Goal: Task Accomplishment & Management: Use online tool/utility

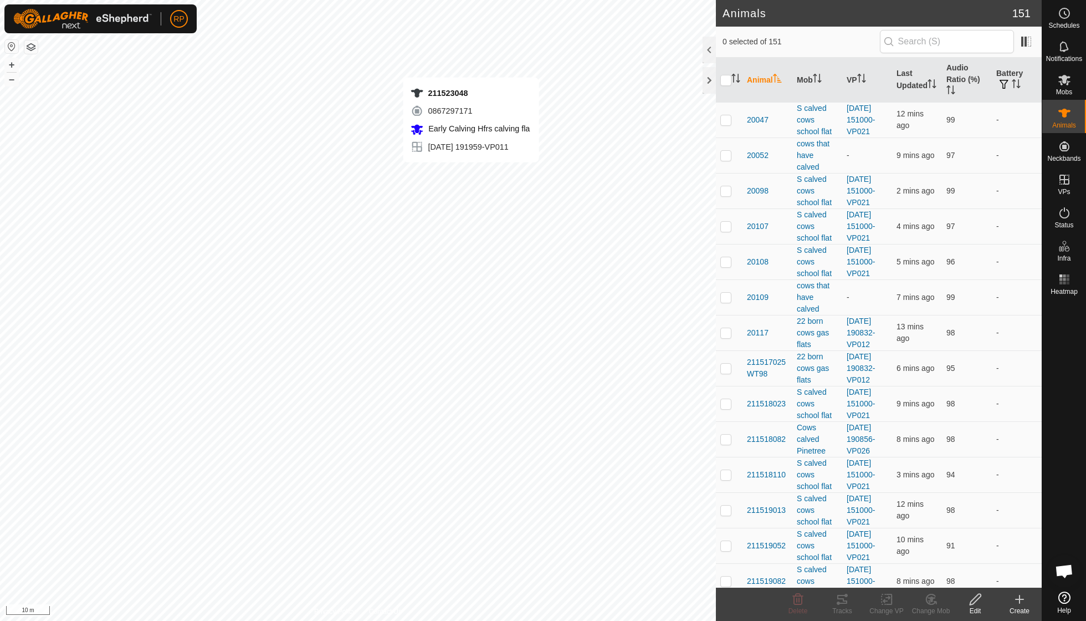
checkbox input "true"
click at [892, 603] on icon at bounding box center [889, 599] width 5 height 10
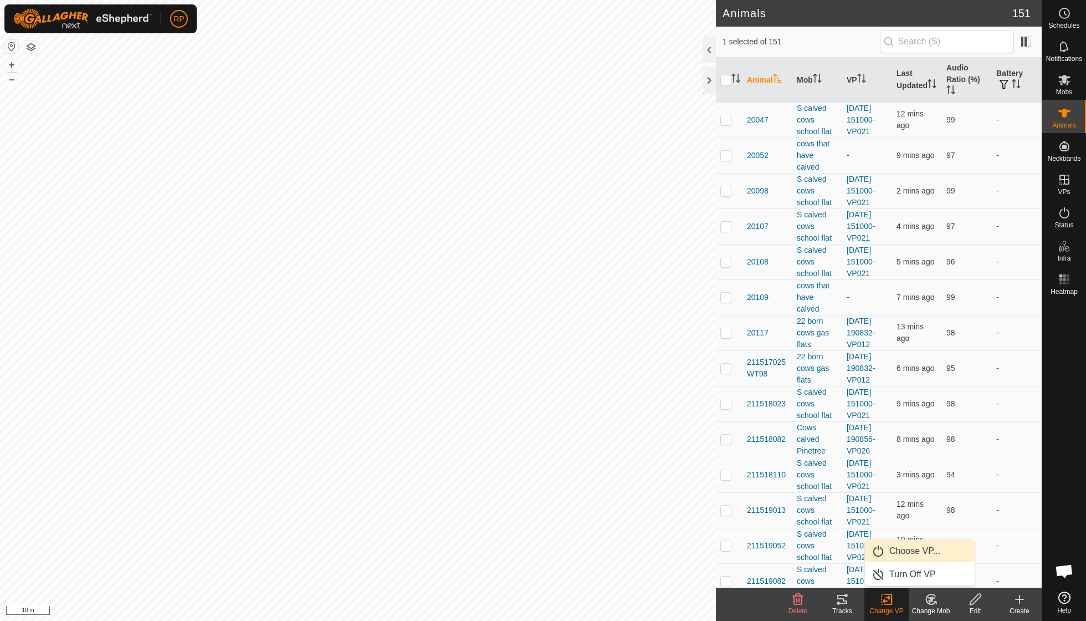
click at [909, 553] on link "Choose VP..." at bounding box center [920, 551] width 110 height 22
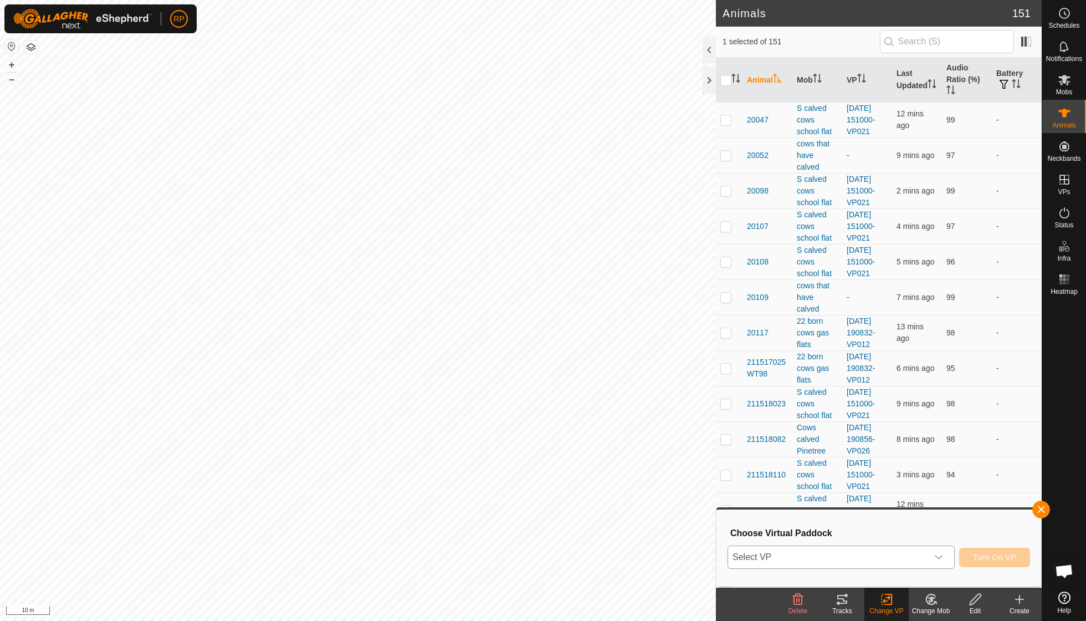
click at [934, 555] on icon "dropdown trigger" at bounding box center [938, 556] width 9 height 9
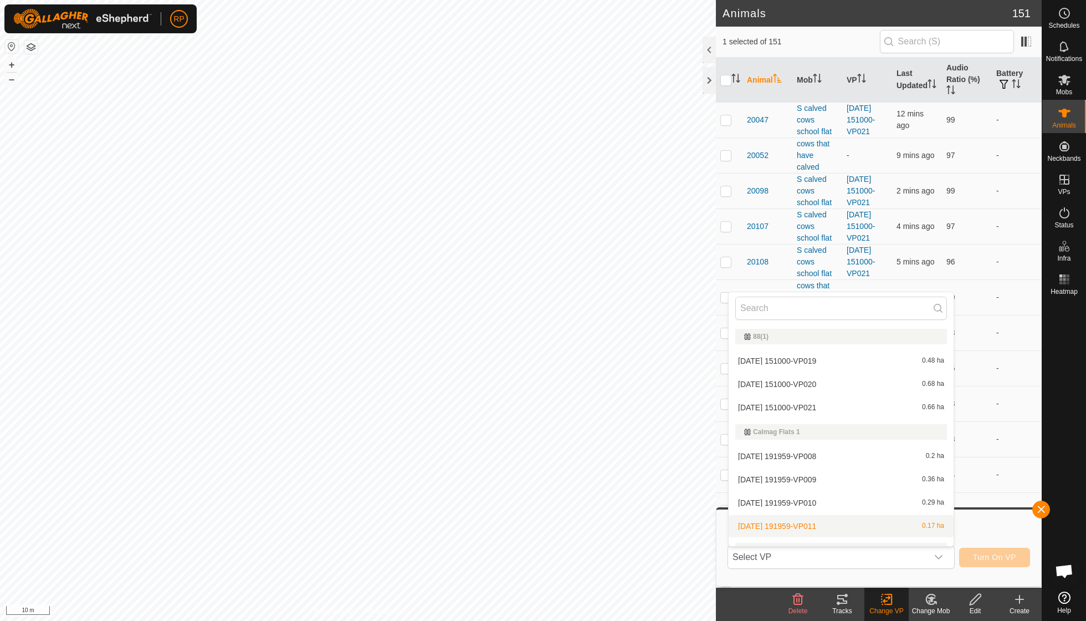
click at [878, 603] on change-vp-svg-icon at bounding box center [886, 598] width 44 height 13
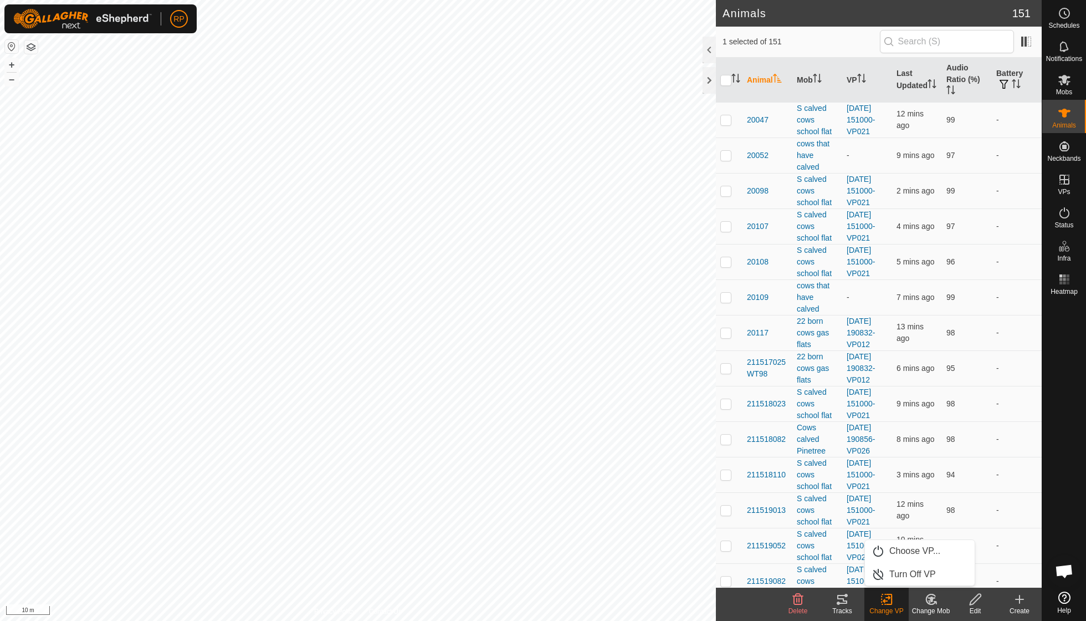
click at [881, 603] on icon at bounding box center [887, 598] width 14 height 13
click at [895, 577] on link "Turn Off VP" at bounding box center [920, 574] width 110 height 22
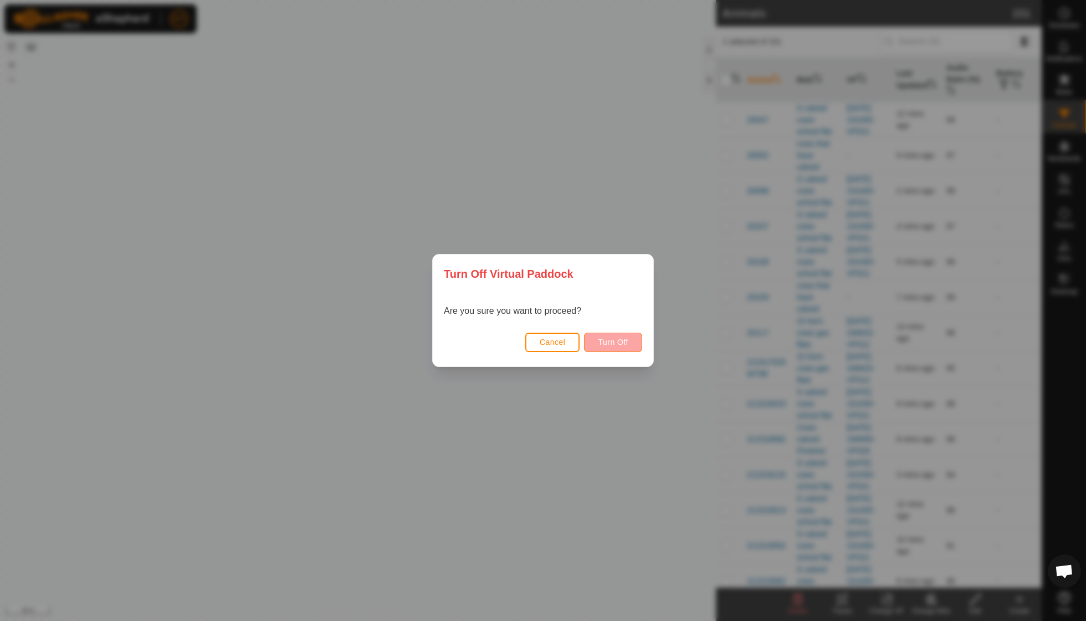
click at [616, 338] on span "Turn Off" at bounding box center [613, 341] width 30 height 9
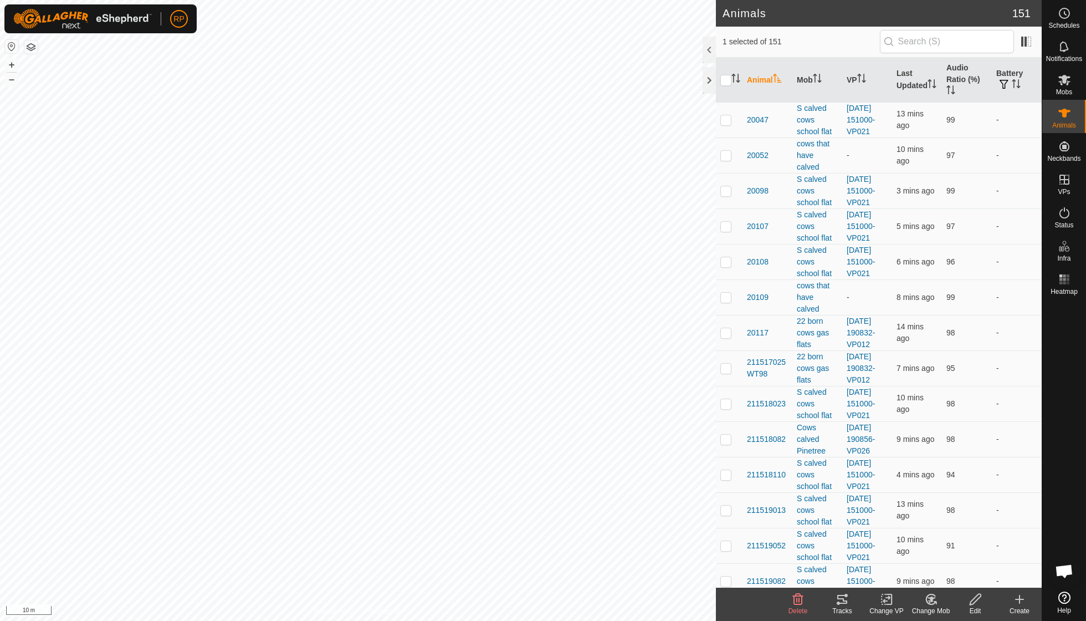
click at [891, 597] on icon at bounding box center [887, 598] width 14 height 13
click at [926, 605] on icon at bounding box center [931, 598] width 14 height 13
checkbox input "true"
checkbox input "false"
click at [888, 603] on icon at bounding box center [887, 598] width 14 height 13
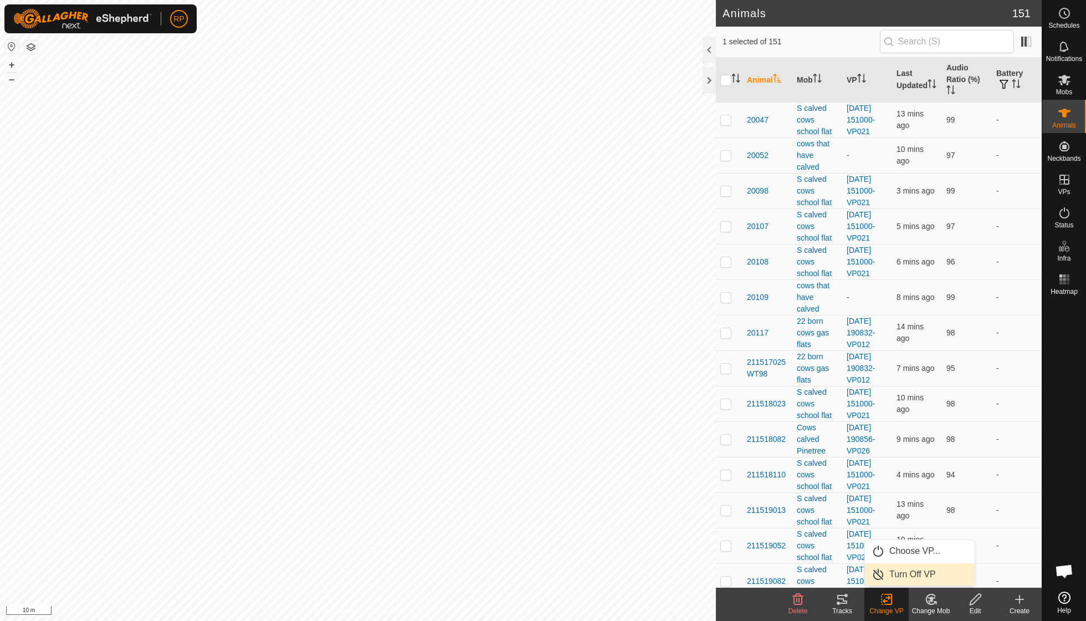
click at [895, 577] on link "Turn Off VP" at bounding box center [920, 574] width 110 height 22
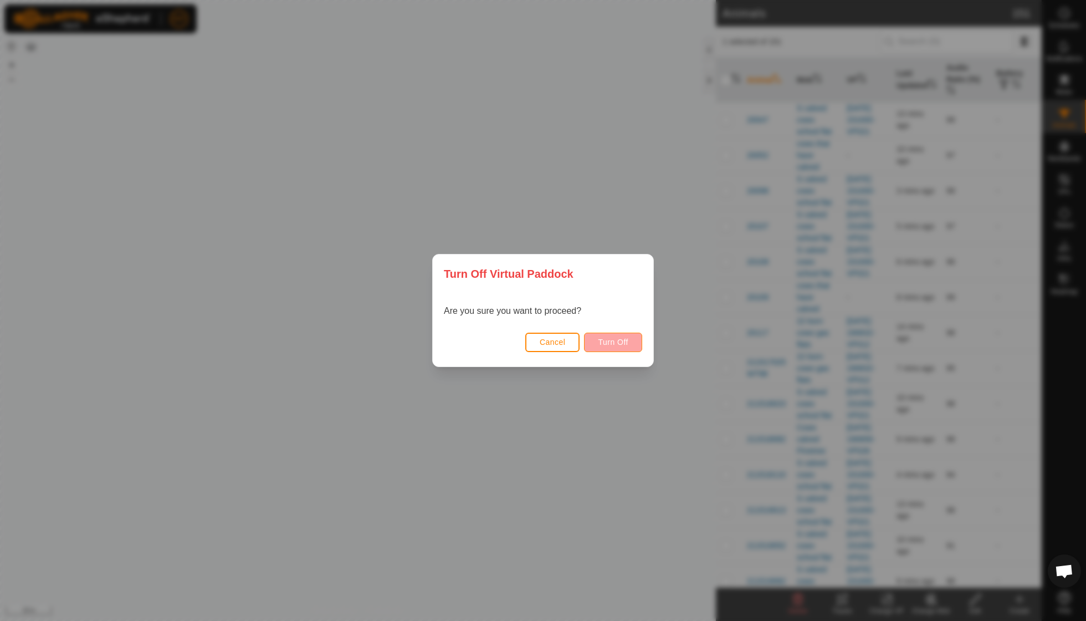
click at [615, 337] on span "Turn Off" at bounding box center [613, 341] width 30 height 9
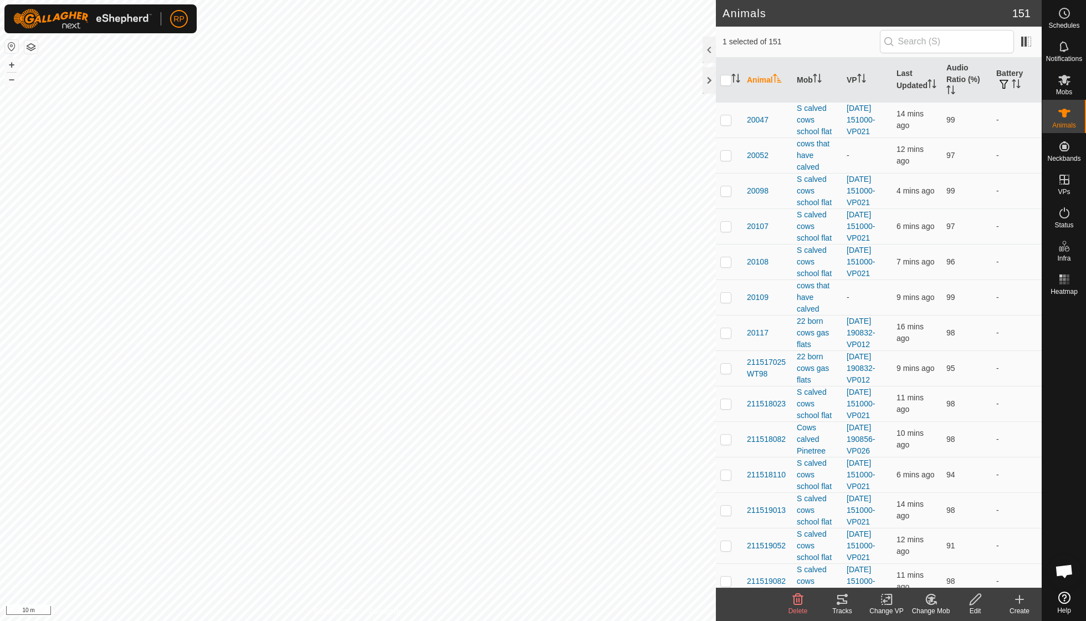
click at [887, 598] on icon at bounding box center [887, 598] width 14 height 13
click at [896, 571] on link "Turn Off VP" at bounding box center [920, 574] width 110 height 22
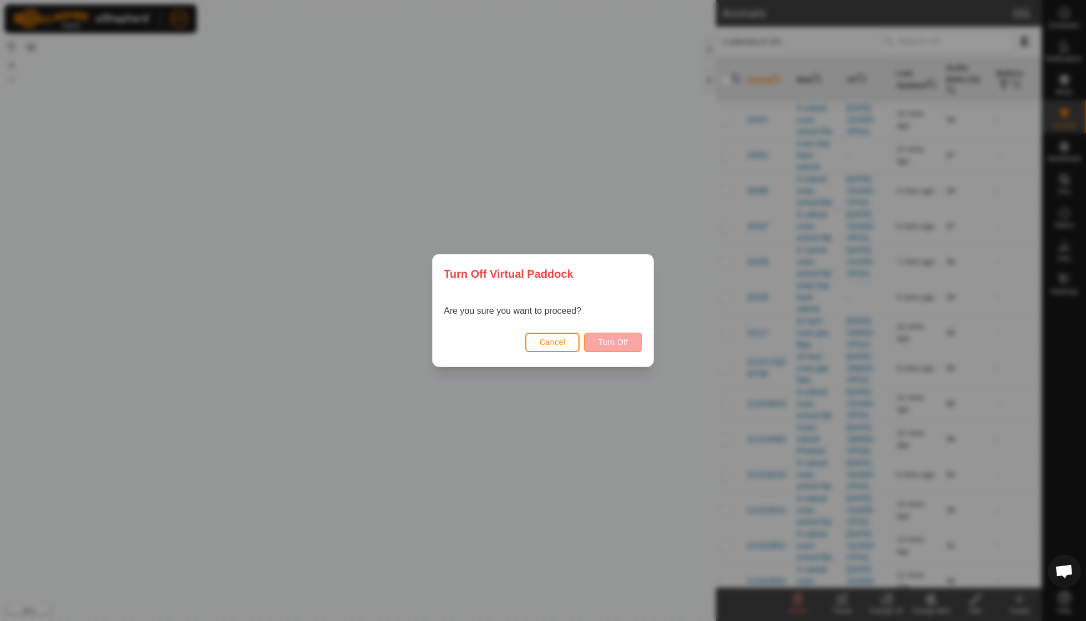
click at [618, 348] on button "Turn Off" at bounding box center [613, 341] width 58 height 19
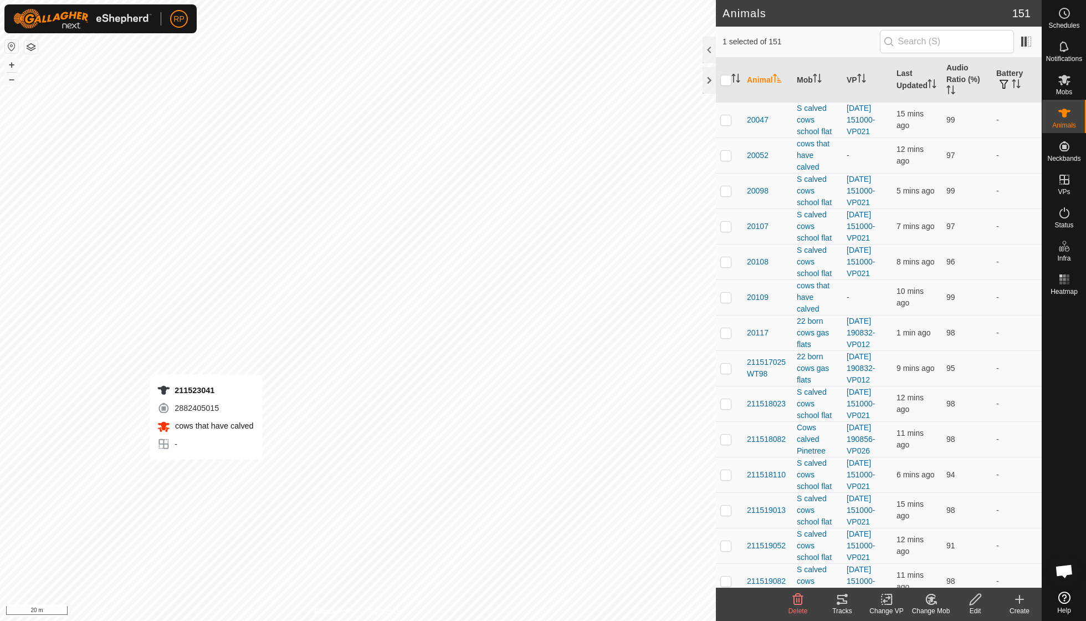
checkbox input "true"
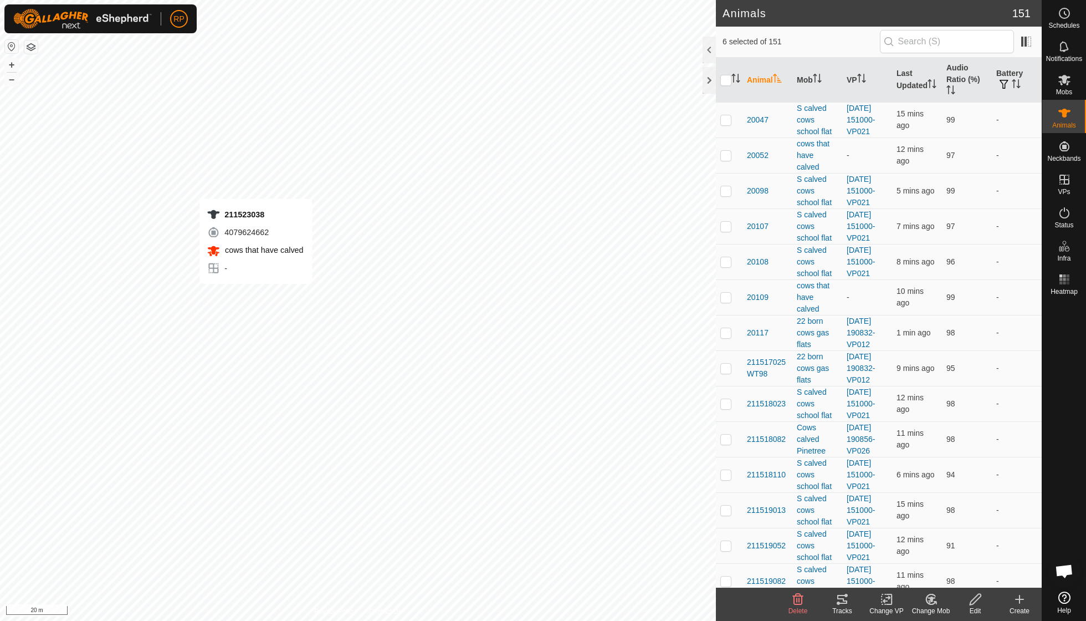
checkbox input "true"
click at [932, 597] on icon at bounding box center [932, 599] width 8 height 6
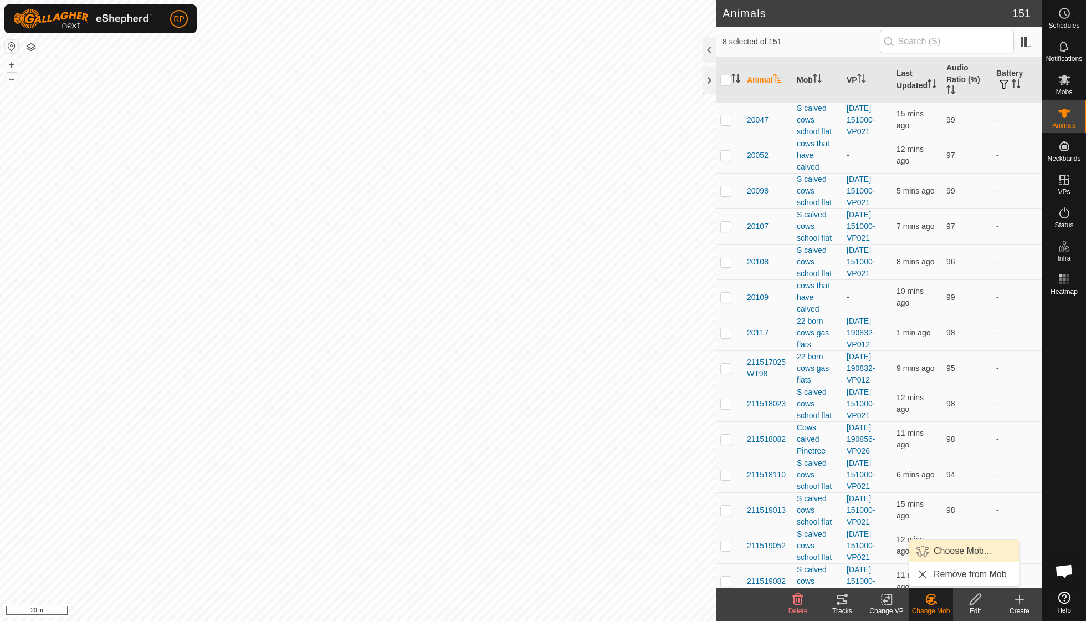
click at [951, 551] on link "Choose Mob..." at bounding box center [964, 551] width 110 height 22
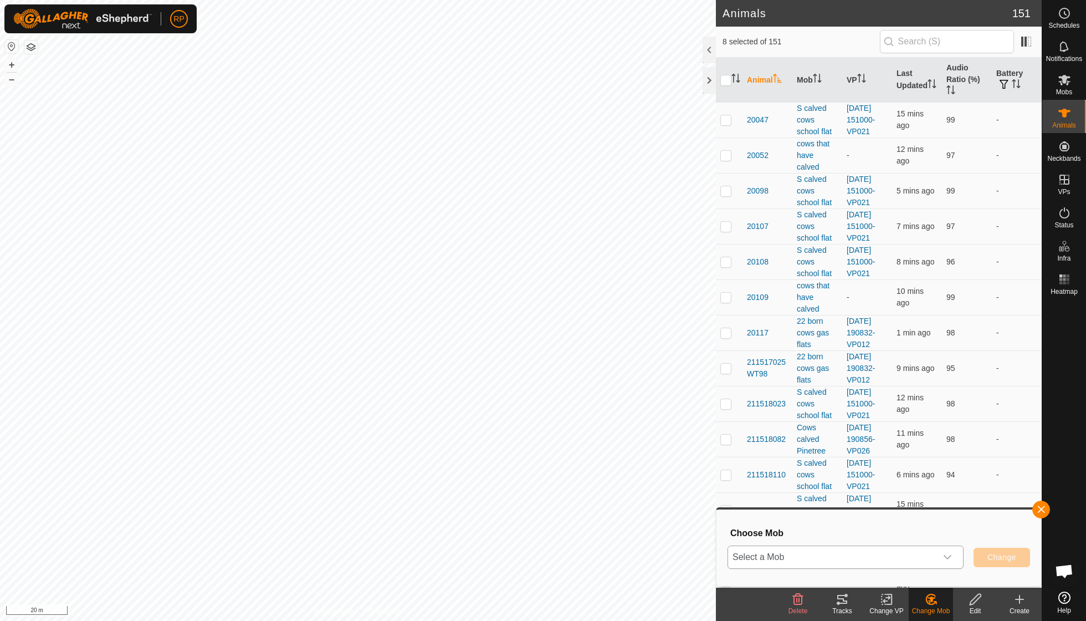
click at [949, 555] on icon "dropdown trigger" at bounding box center [948, 557] width 8 height 4
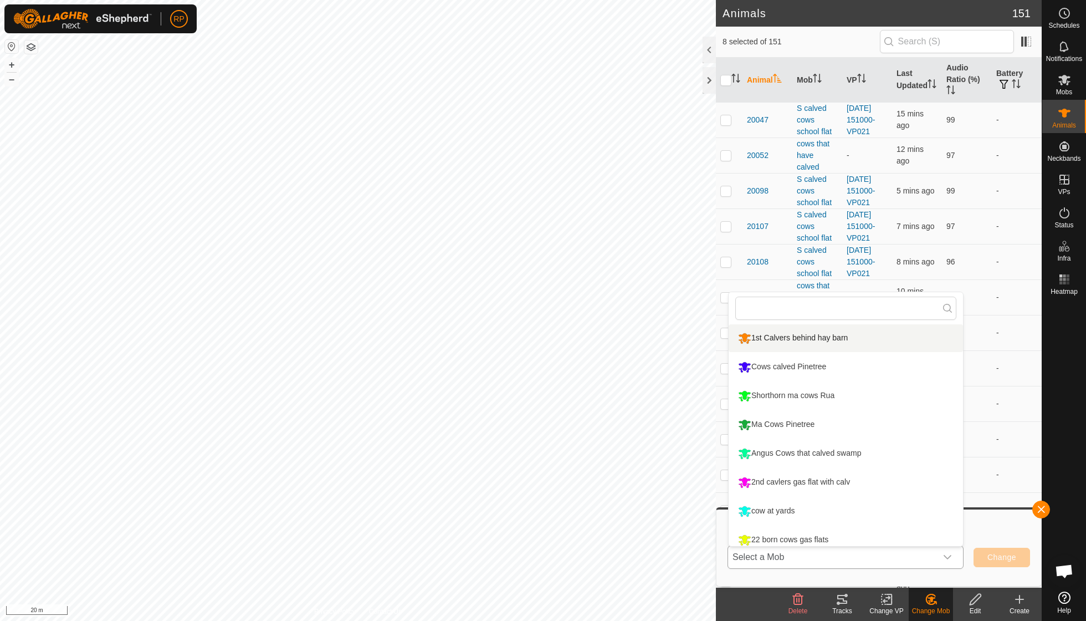
click at [822, 342] on li "1st Calvers behind hay barn" at bounding box center [846, 338] width 234 height 28
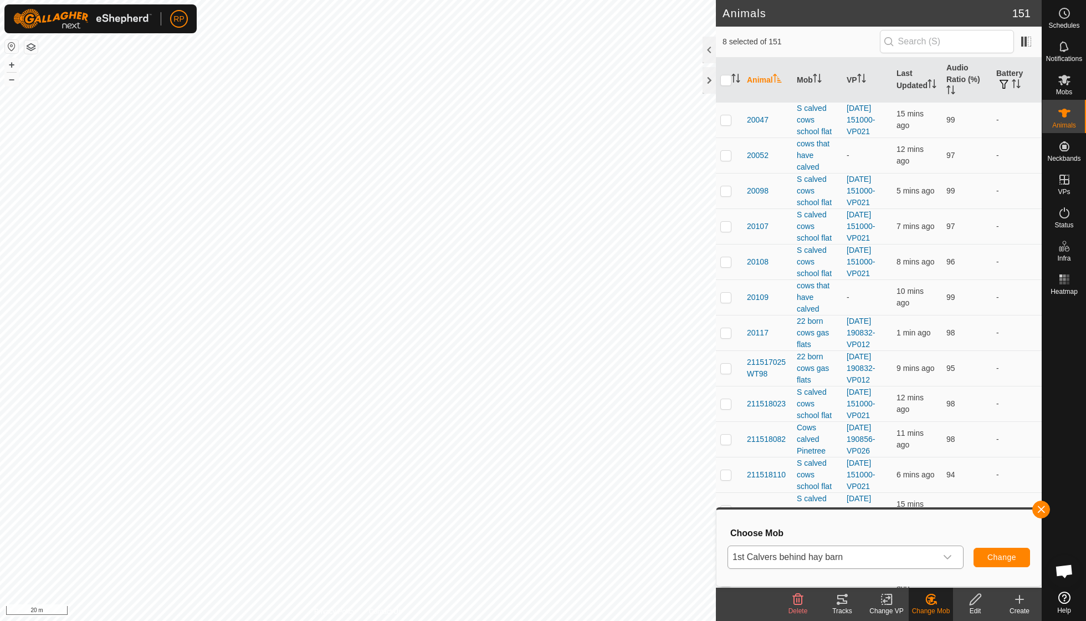
click at [996, 557] on span "Change" at bounding box center [1001, 556] width 29 height 9
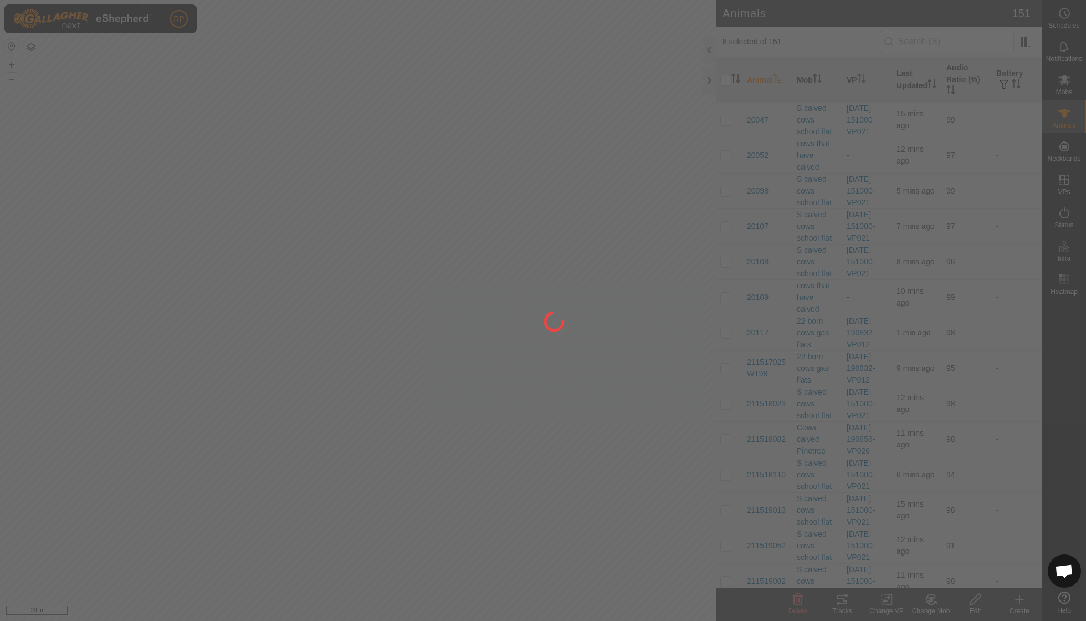
checkbox input "false"
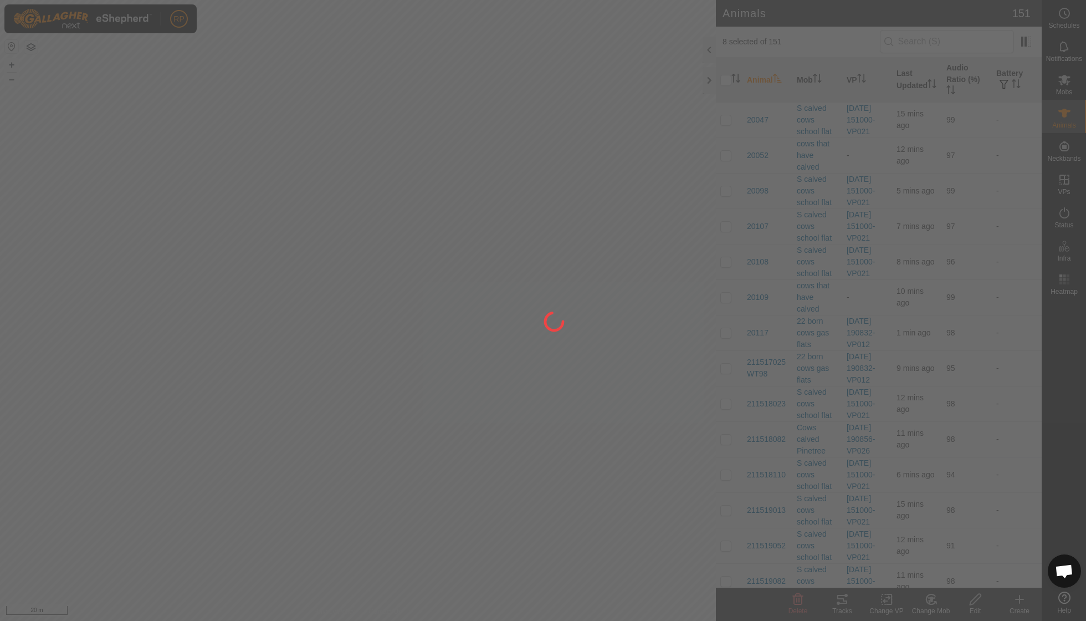
checkbox input "false"
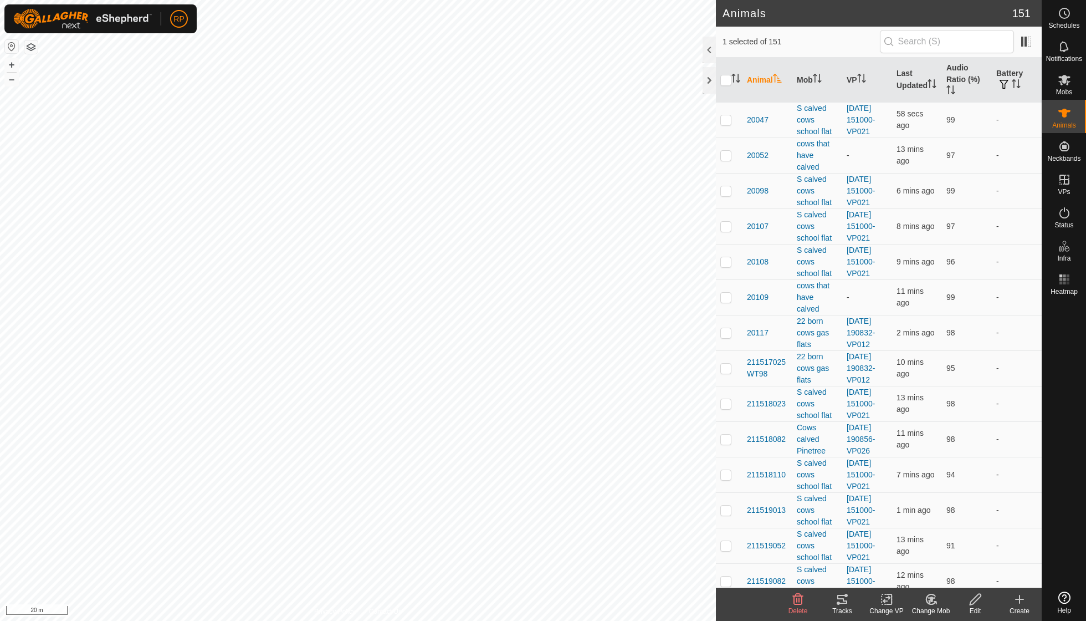
checkbox input "true"
click at [888, 603] on icon at bounding box center [889, 599] width 5 height 10
click at [898, 577] on link "Turn Off VP" at bounding box center [920, 574] width 110 height 22
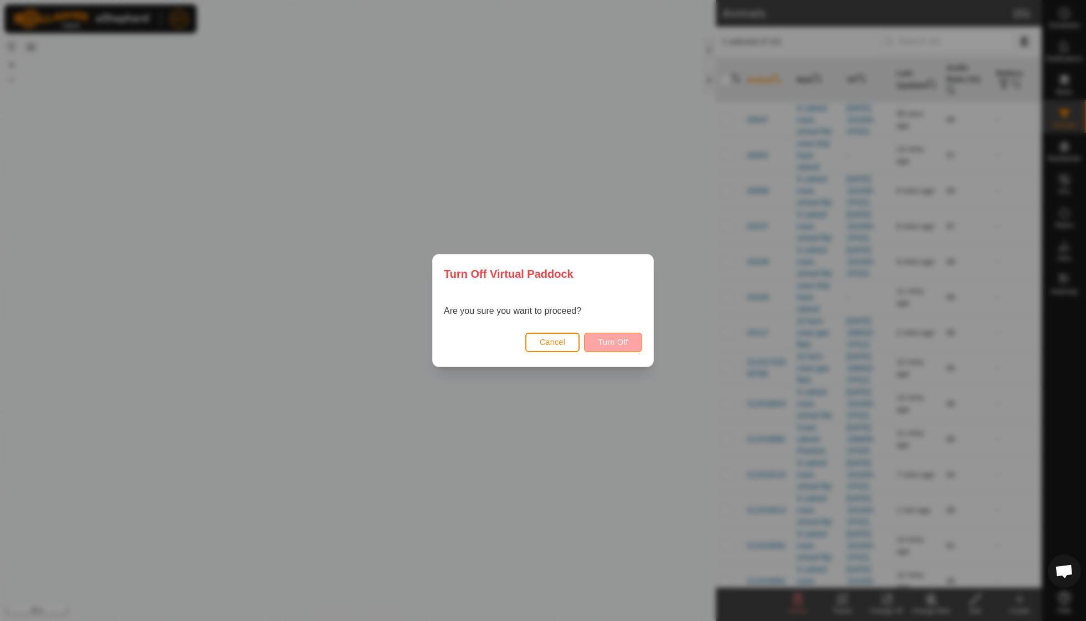
click at [623, 336] on button "Turn Off" at bounding box center [613, 341] width 58 height 19
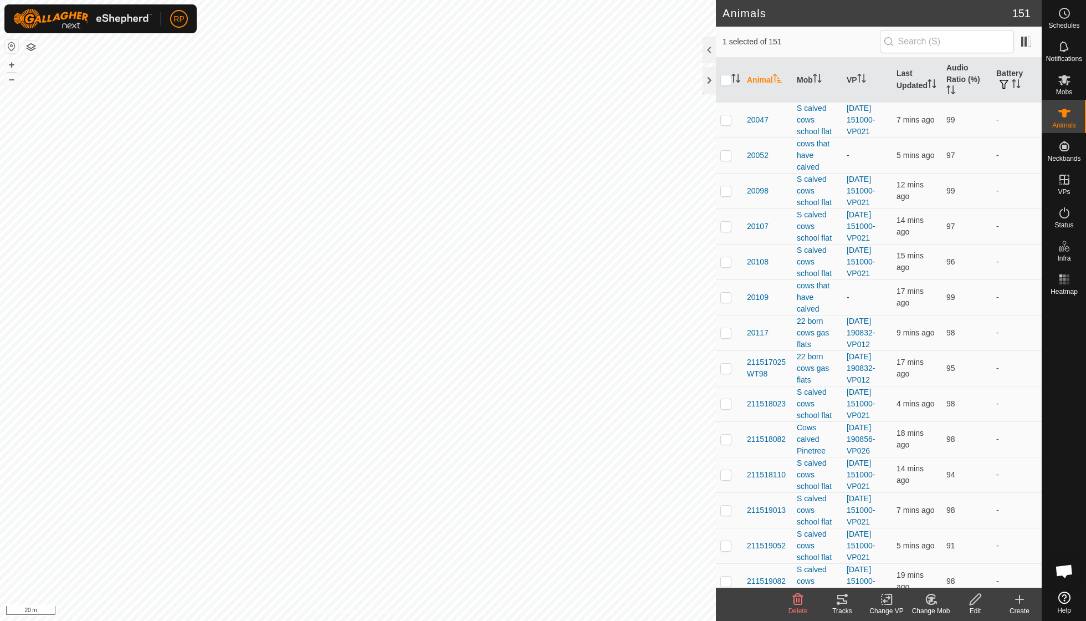
click at [929, 601] on icon at bounding box center [929, 601] width 3 height 3
click at [936, 552] on link "Choose Mob..." at bounding box center [964, 551] width 110 height 22
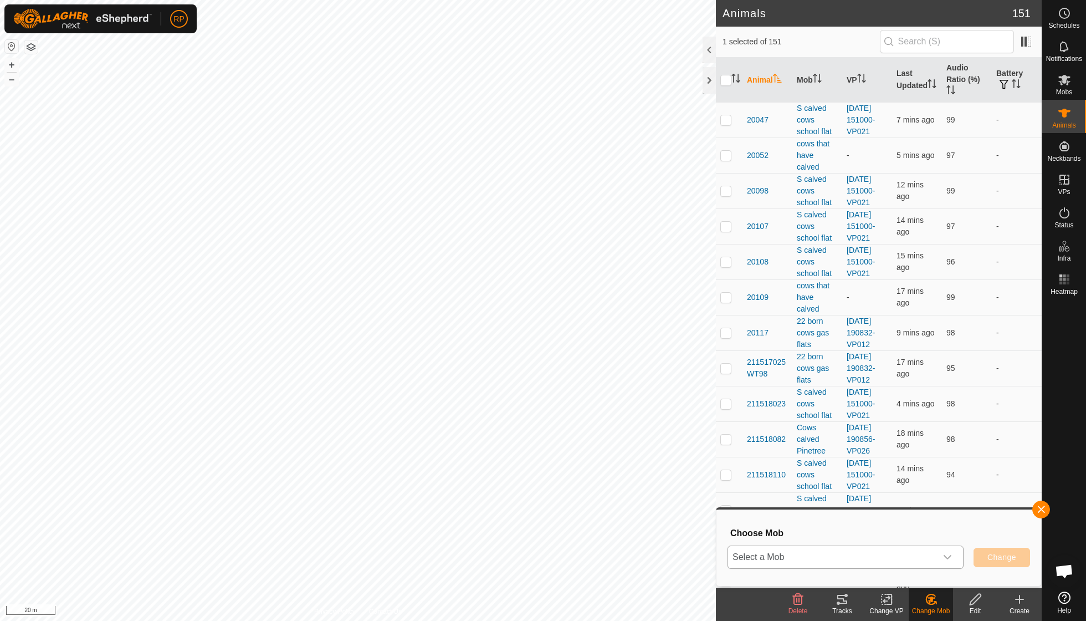
click at [944, 555] on icon "dropdown trigger" at bounding box center [948, 557] width 8 height 4
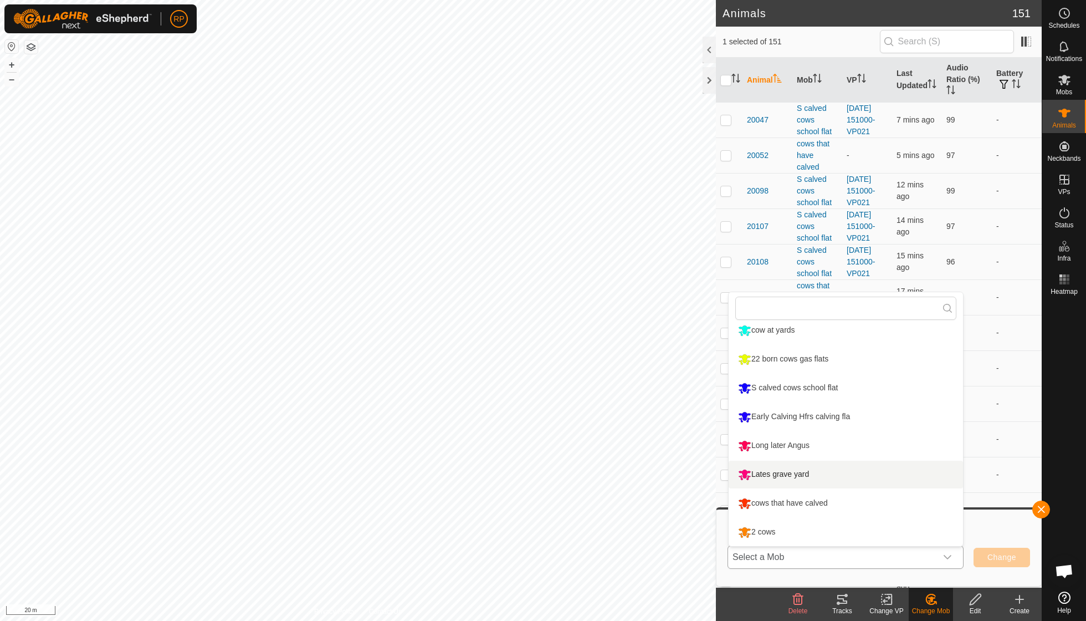
scroll to position [181, 0]
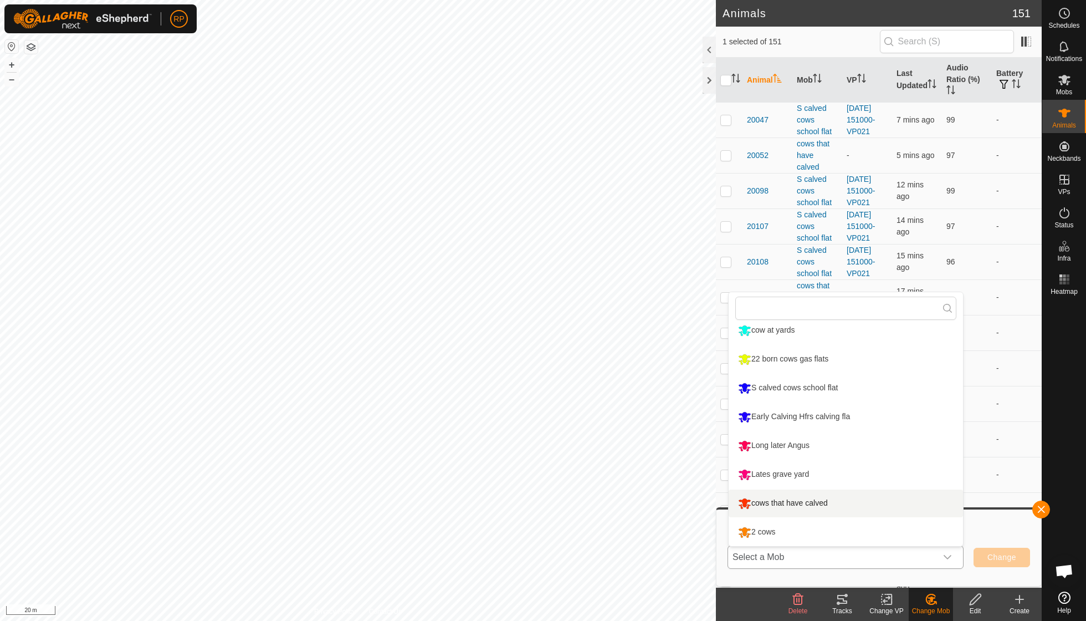
click at [827, 499] on li "cows that have calved" at bounding box center [846, 503] width 234 height 28
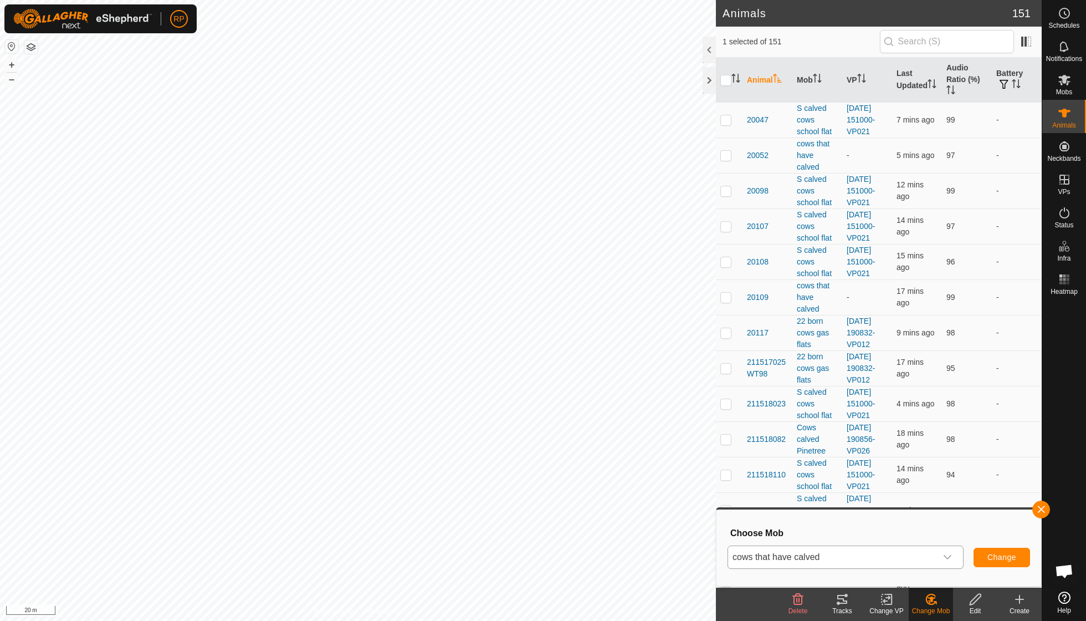
click at [1005, 557] on span "Change" at bounding box center [1001, 556] width 29 height 9
checkbox input "false"
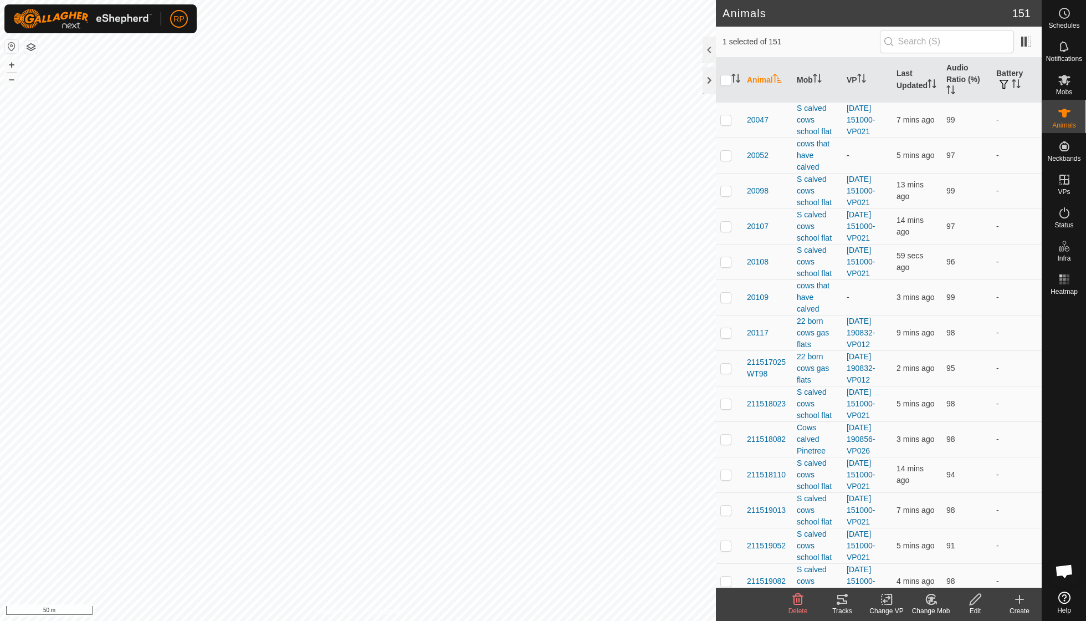
click at [934, 600] on icon at bounding box center [931, 598] width 14 height 13
click at [943, 550] on link "Choose Mob..." at bounding box center [964, 551] width 110 height 22
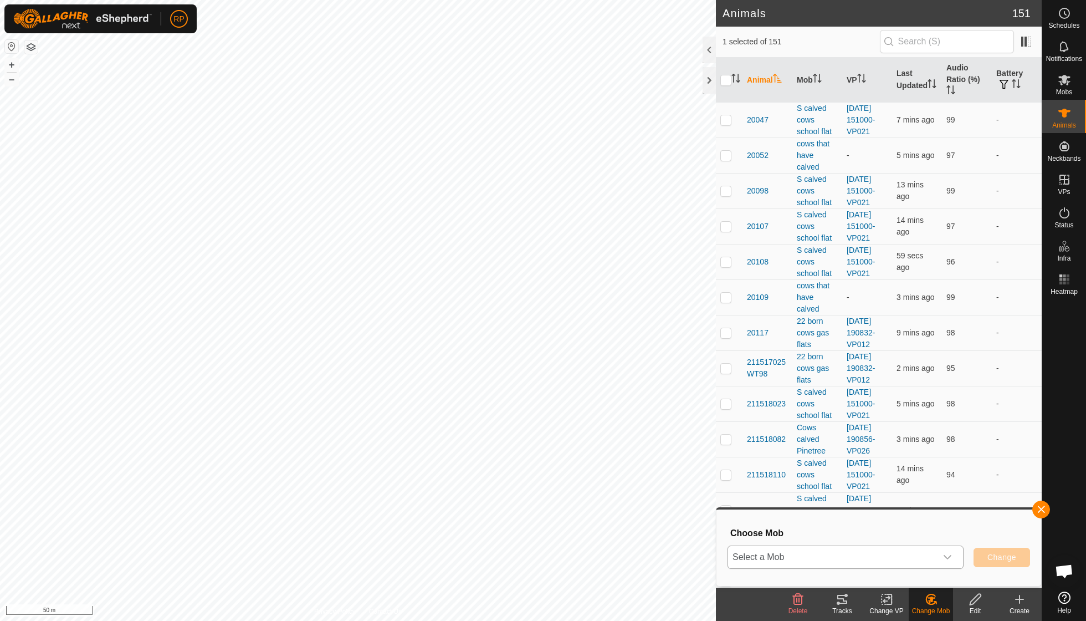
click at [949, 553] on icon "dropdown trigger" at bounding box center [947, 556] width 9 height 9
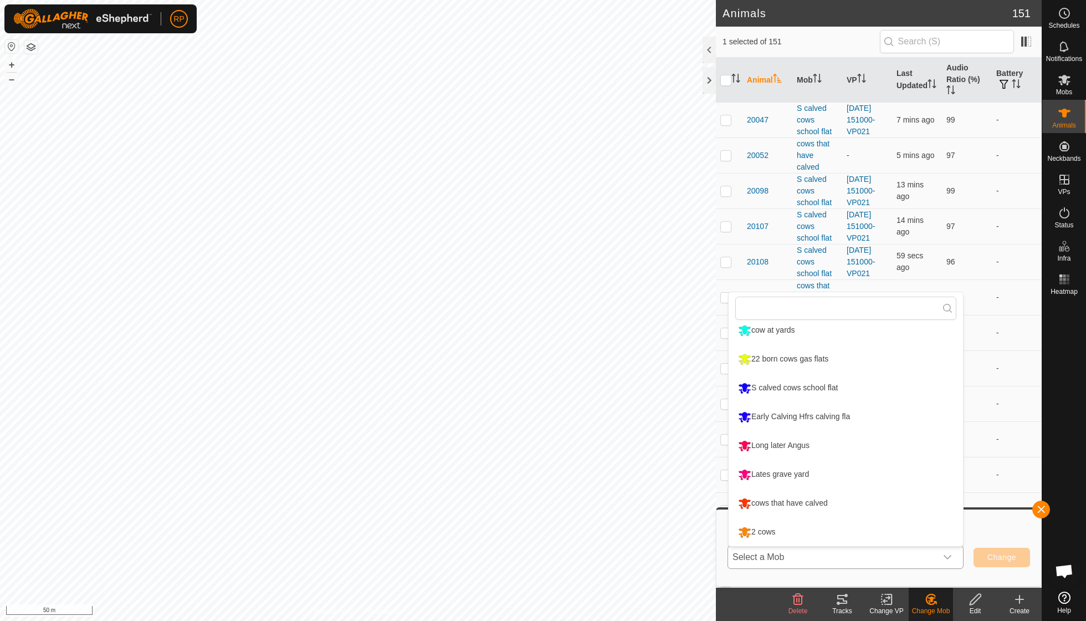
click at [827, 506] on li "cows that have calved" at bounding box center [846, 503] width 234 height 28
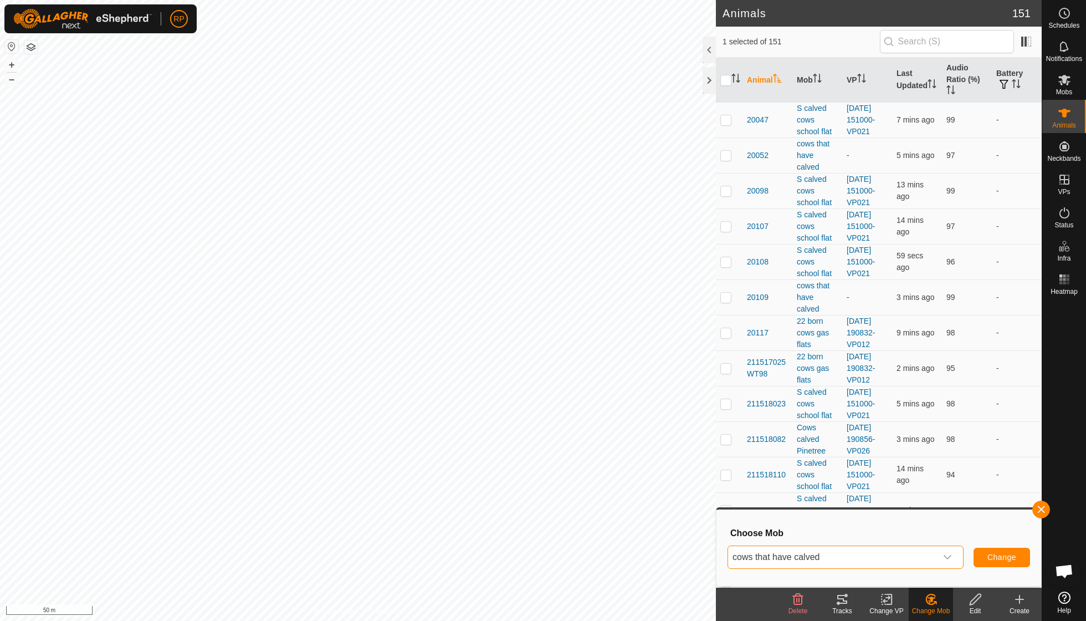
click at [997, 559] on span "Change" at bounding box center [1001, 556] width 29 height 9
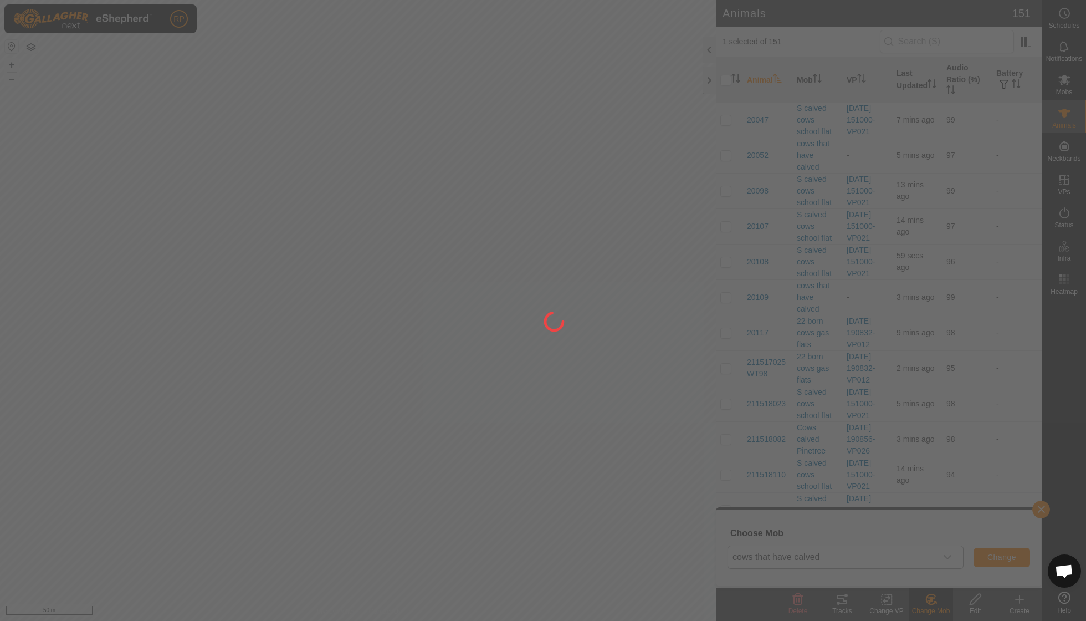
checkbox input "false"
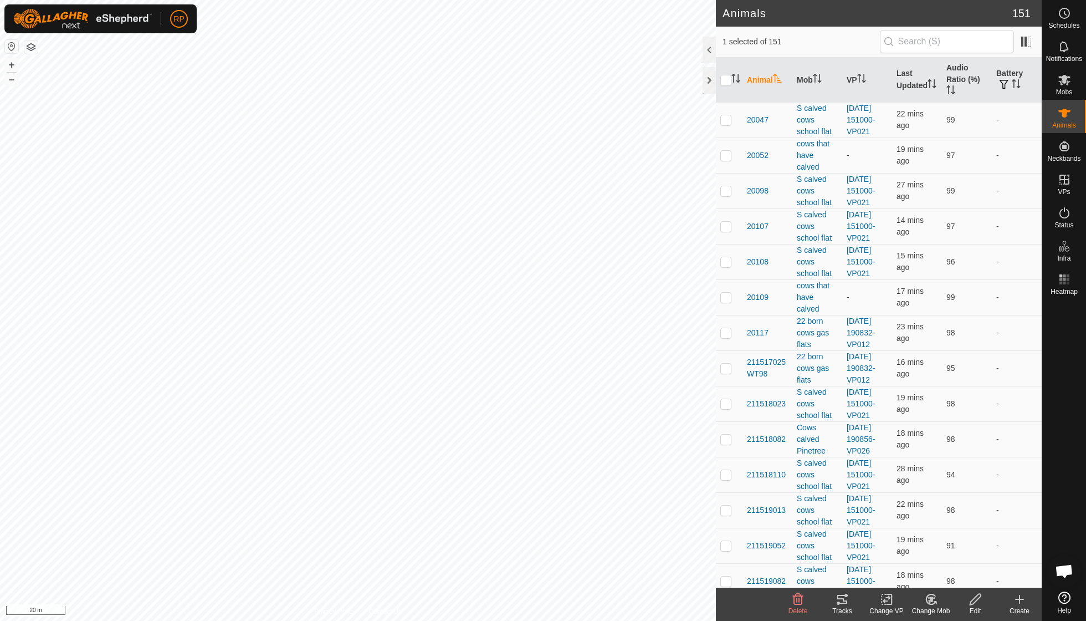
click at [932, 602] on icon at bounding box center [931, 598] width 14 height 13
click at [940, 552] on link "Choose Mob..." at bounding box center [964, 551] width 110 height 22
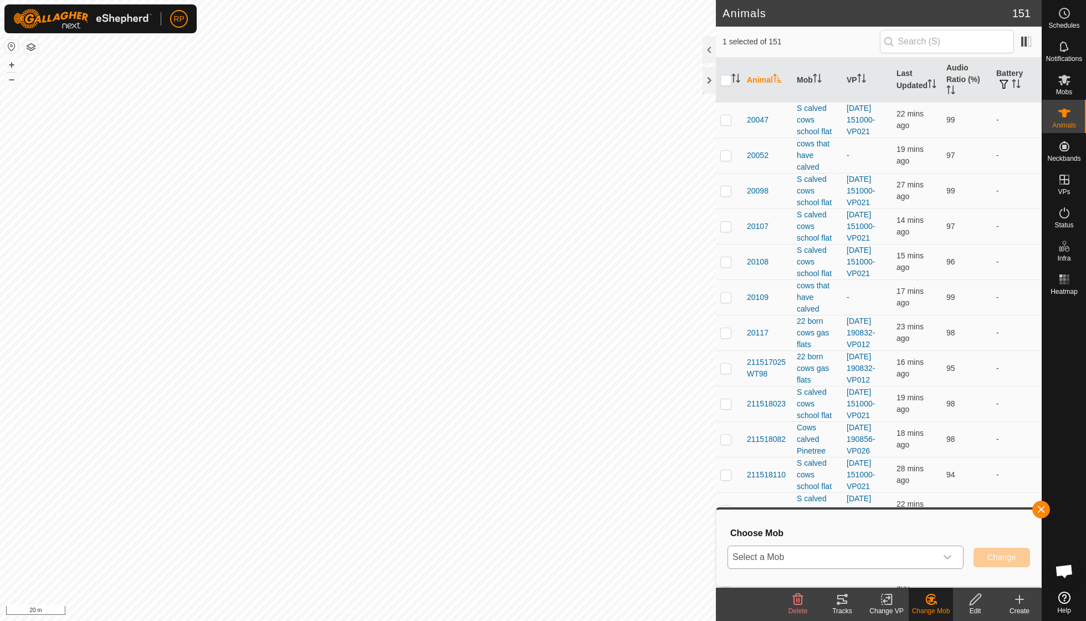
click at [943, 555] on icon "dropdown trigger" at bounding box center [947, 556] width 9 height 9
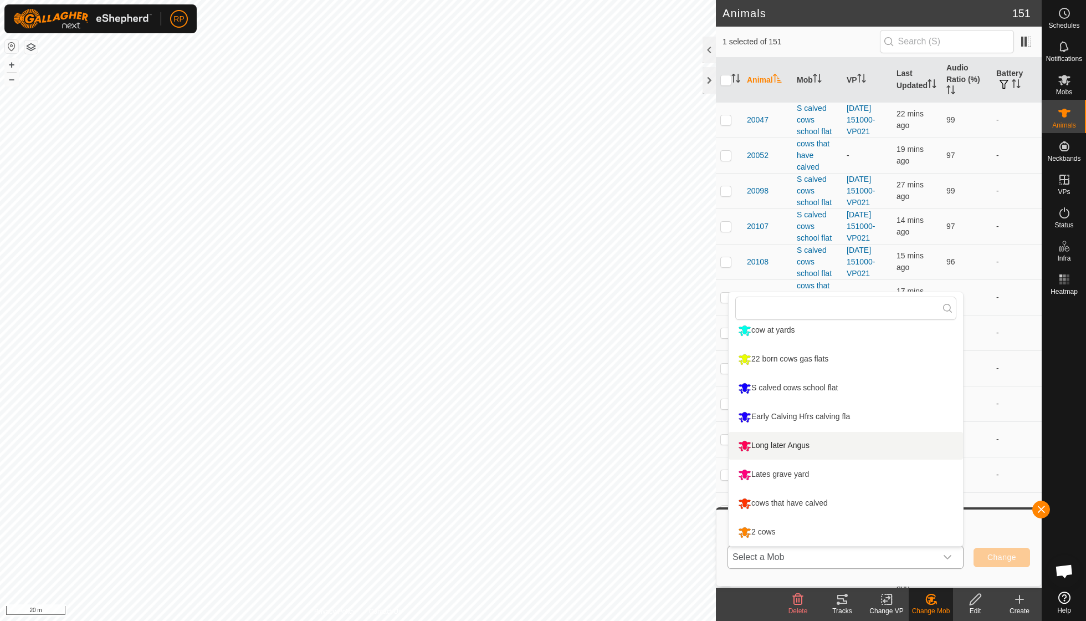
scroll to position [181, 0]
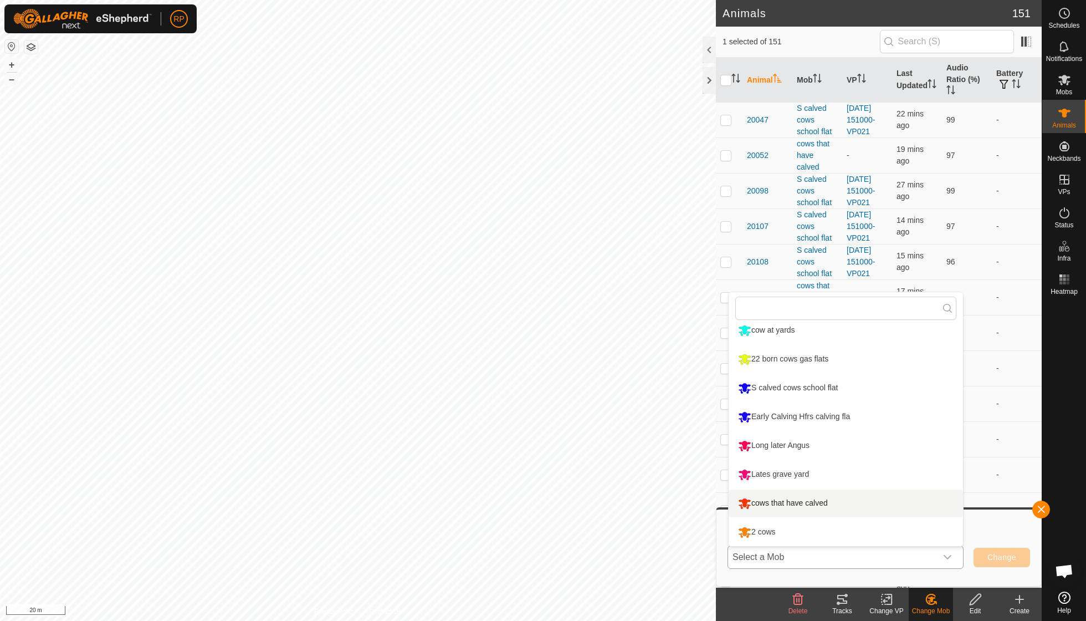
click at [826, 501] on li "cows that have calved" at bounding box center [846, 503] width 234 height 28
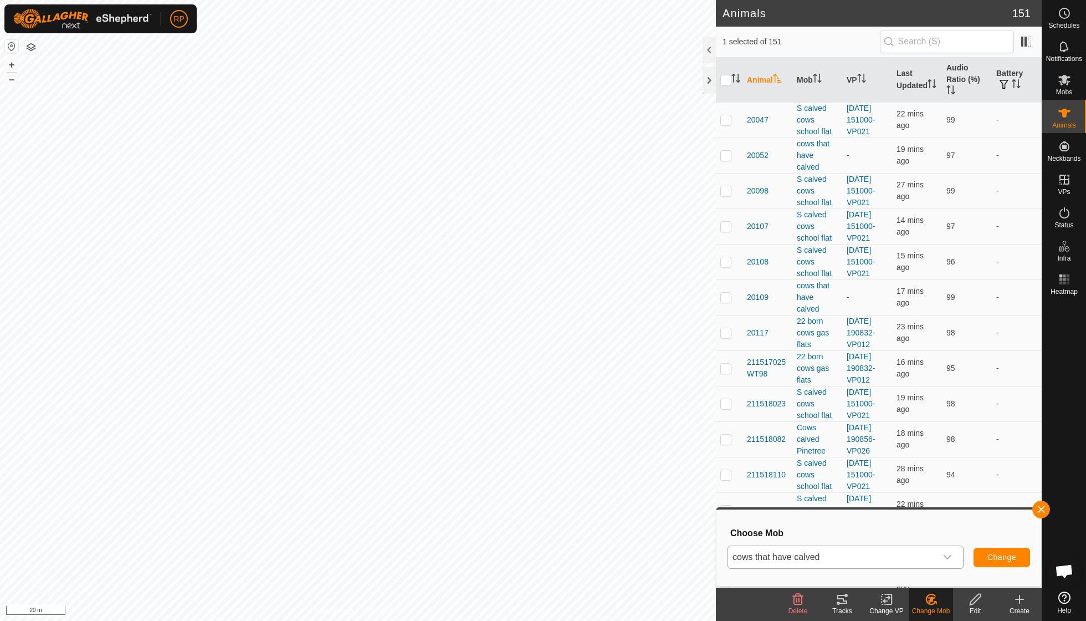
click at [995, 555] on span "Change" at bounding box center [1001, 556] width 29 height 9
checkbox input "false"
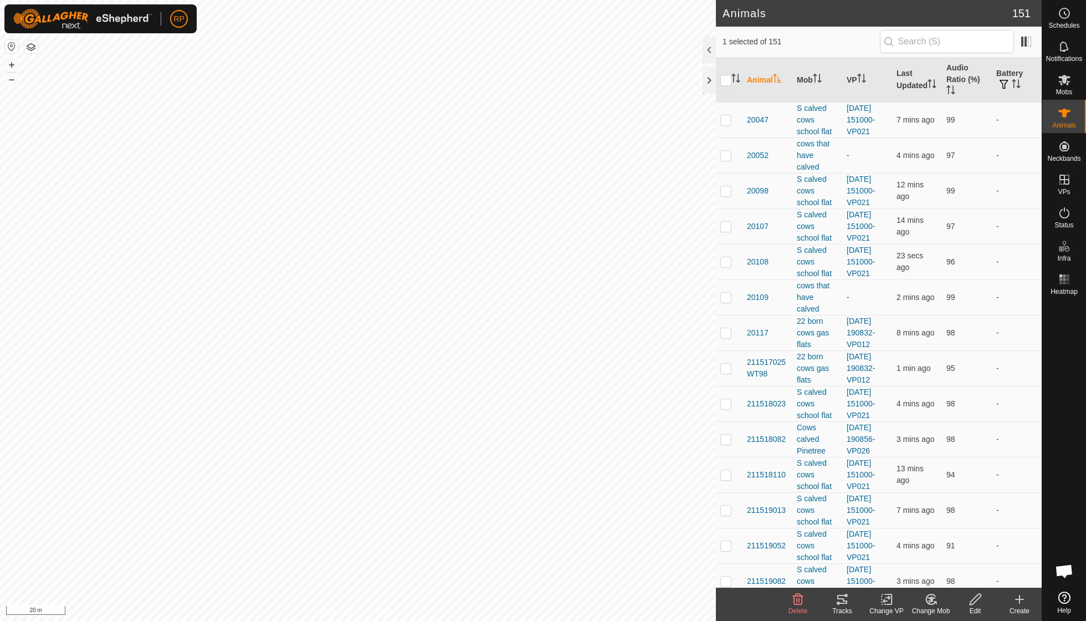
click at [932, 608] on div "Change Mob" at bounding box center [931, 611] width 44 height 10
click at [945, 554] on link "Choose Mob..." at bounding box center [964, 551] width 110 height 22
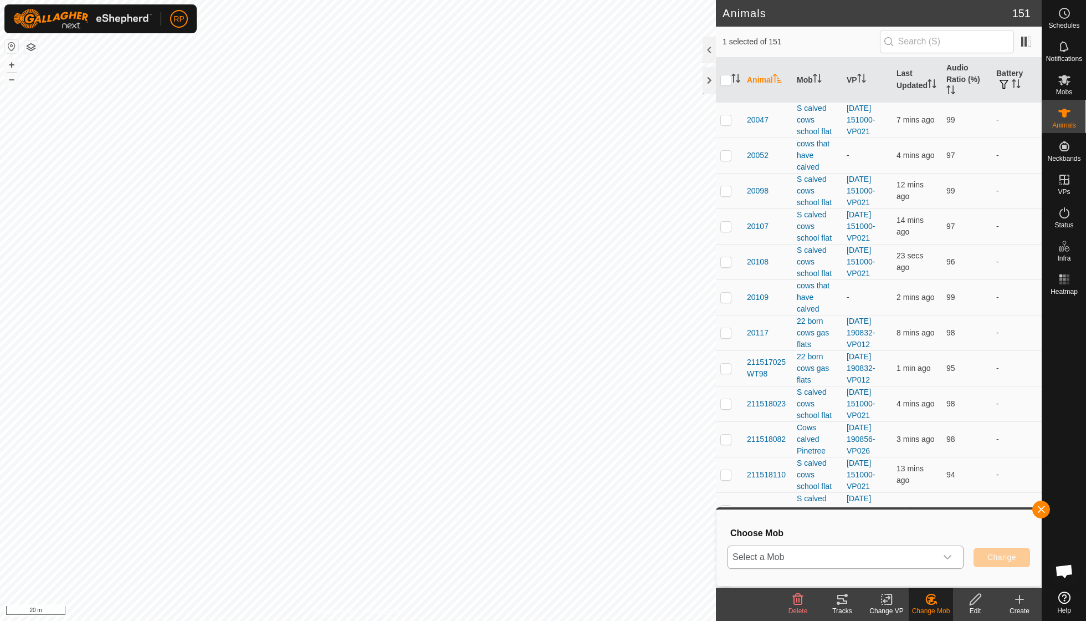
click at [946, 555] on icon "dropdown trigger" at bounding box center [947, 556] width 9 height 9
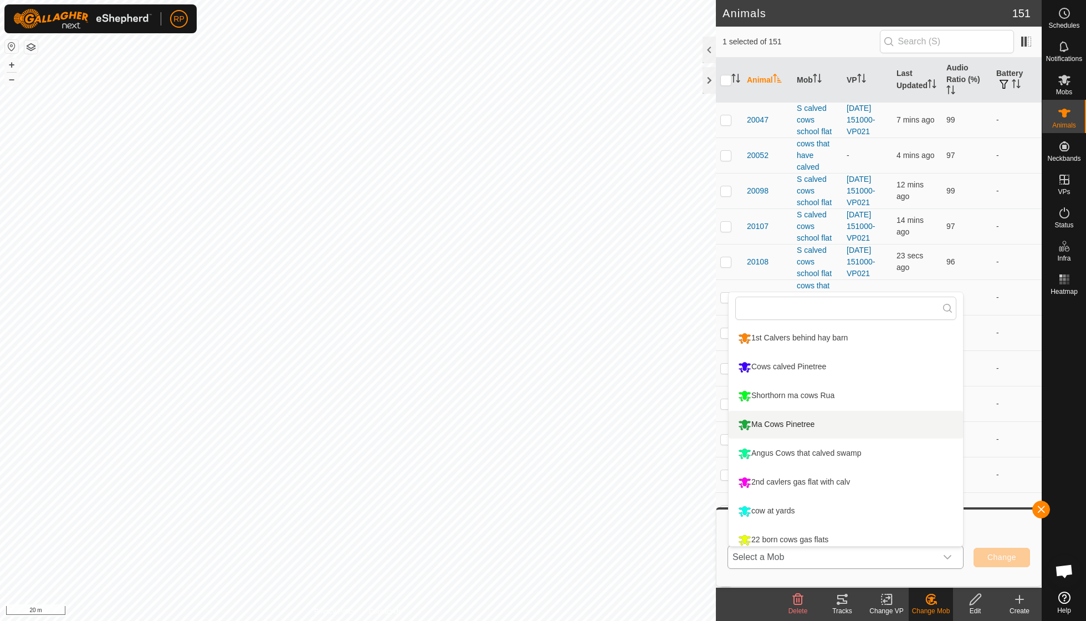
scroll to position [0, 0]
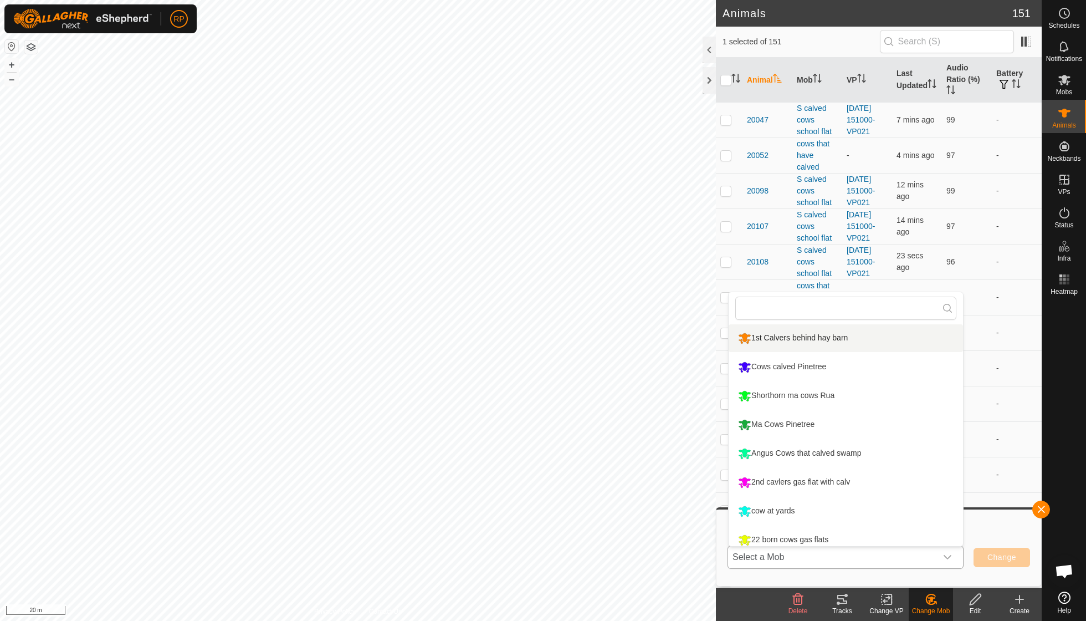
click at [802, 336] on li "1st Calvers behind hay barn" at bounding box center [846, 338] width 234 height 28
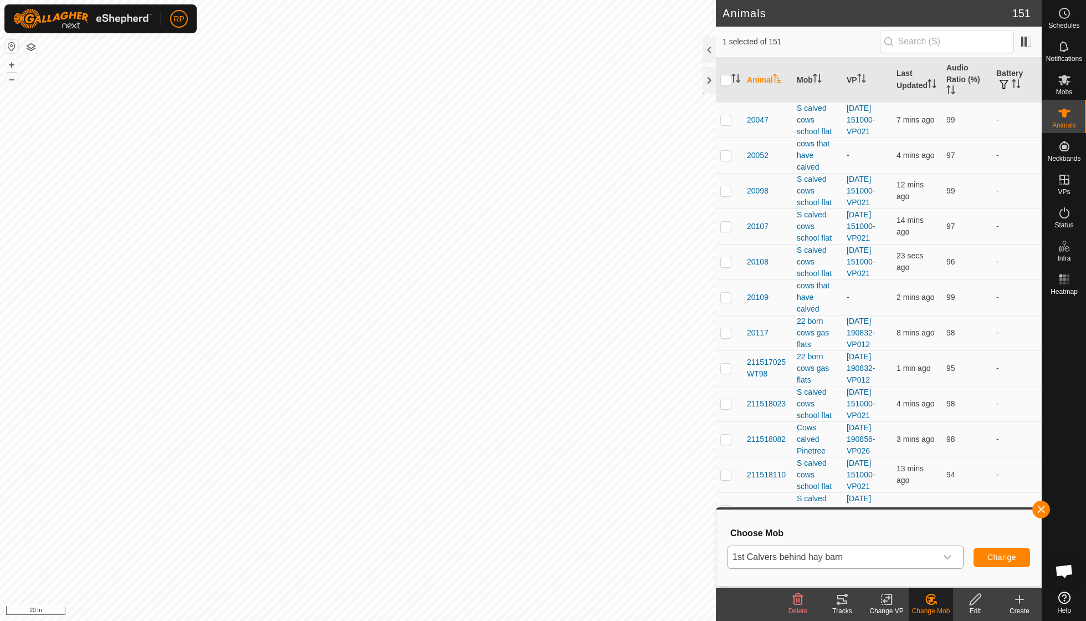
click at [984, 557] on button "Change" at bounding box center [1002, 556] width 57 height 19
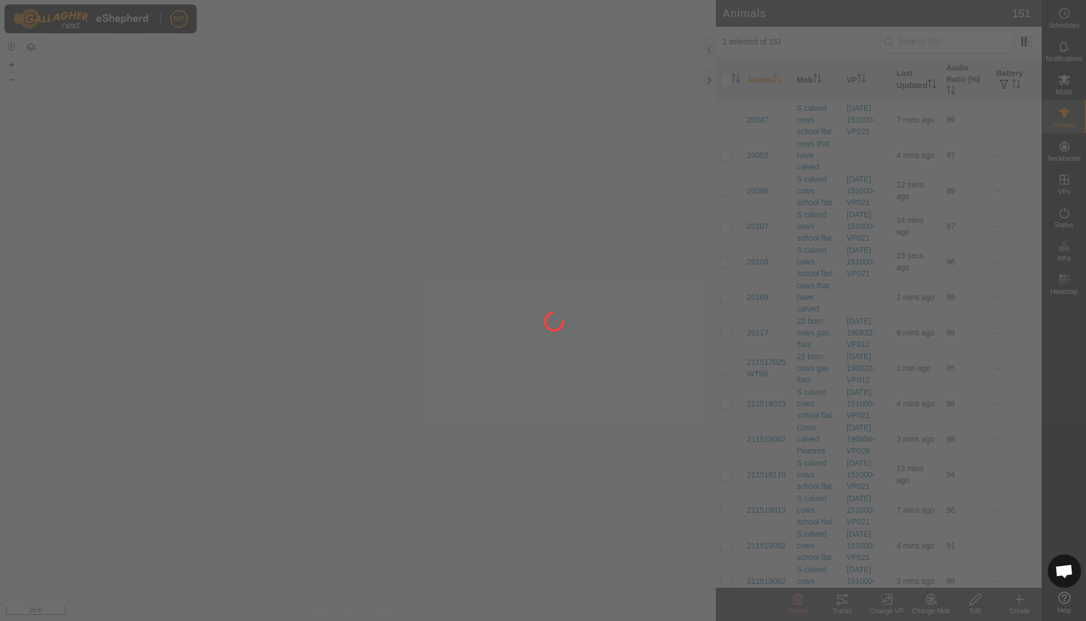
checkbox input "false"
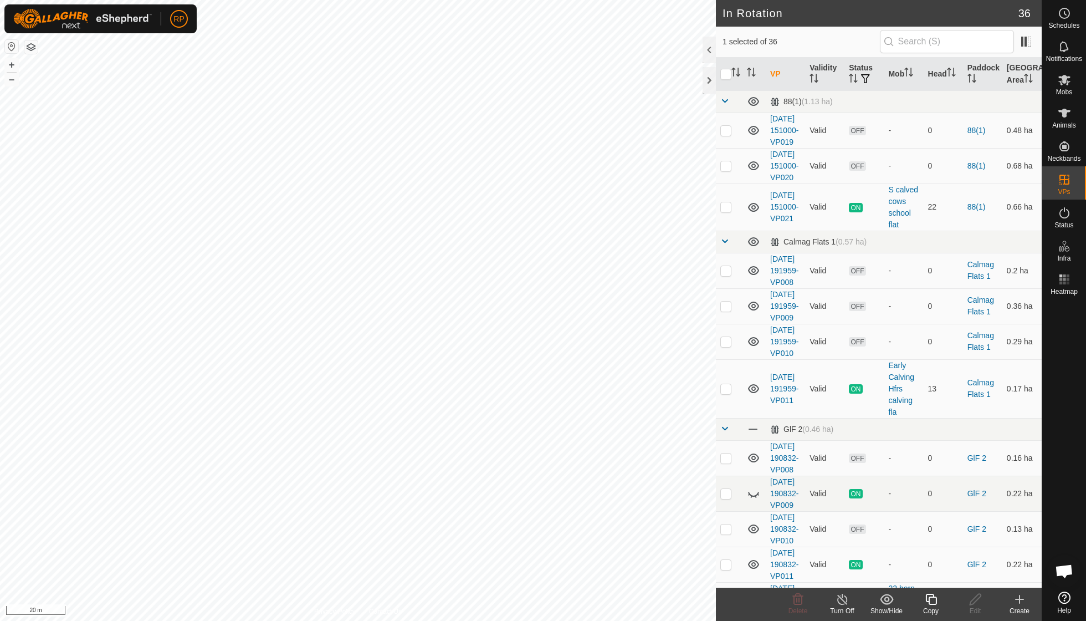
click at [925, 599] on icon at bounding box center [931, 598] width 14 height 13
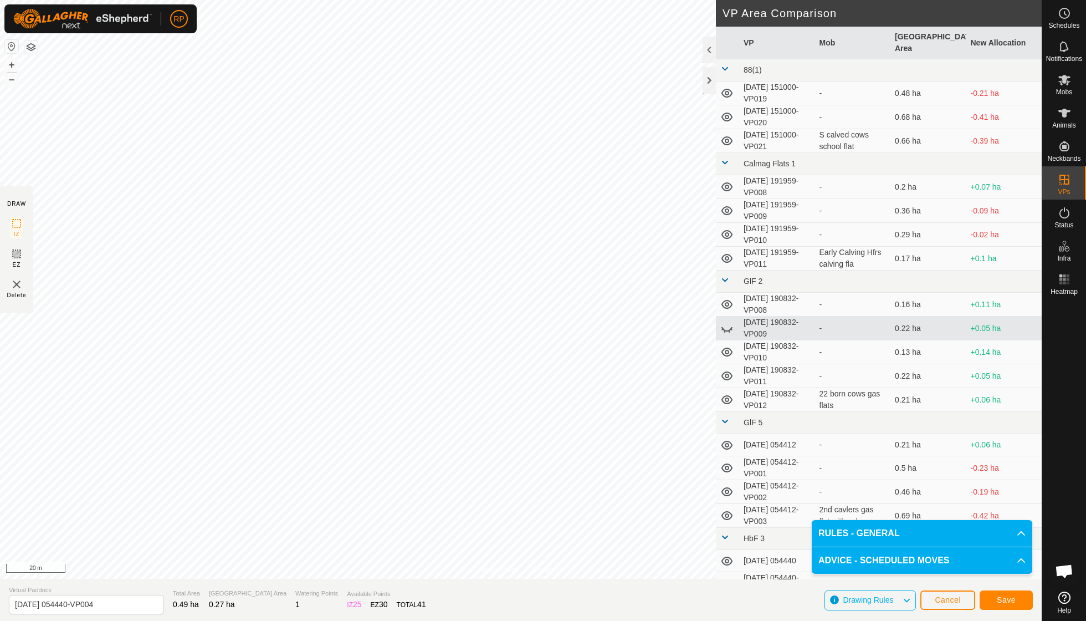
click at [1008, 600] on span "Save" at bounding box center [1006, 599] width 19 height 9
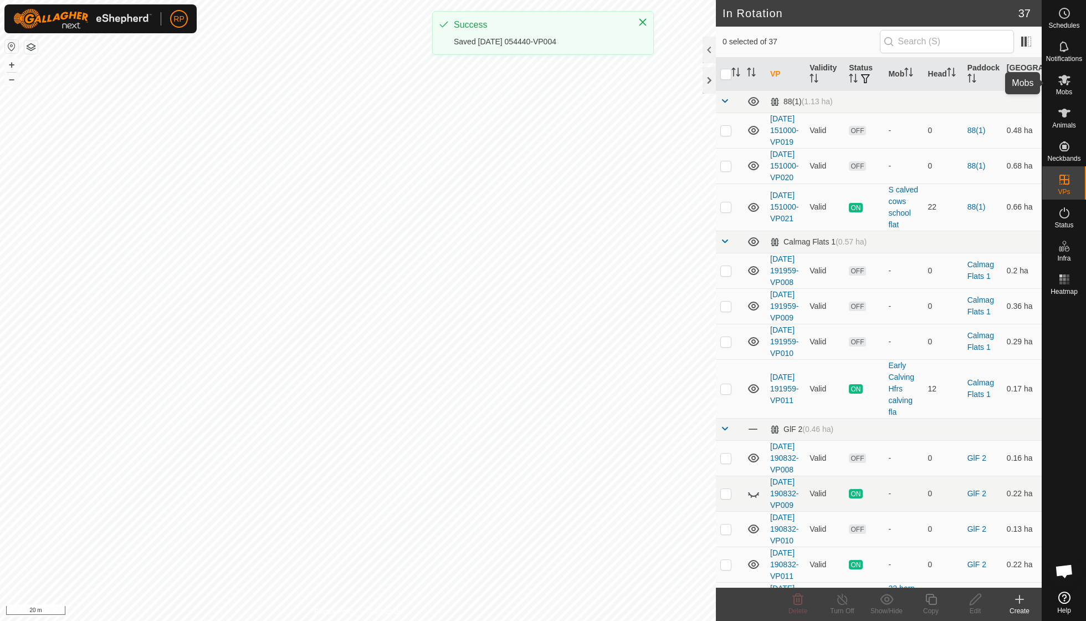
click at [1063, 90] on span "Mobs" at bounding box center [1064, 92] width 16 height 7
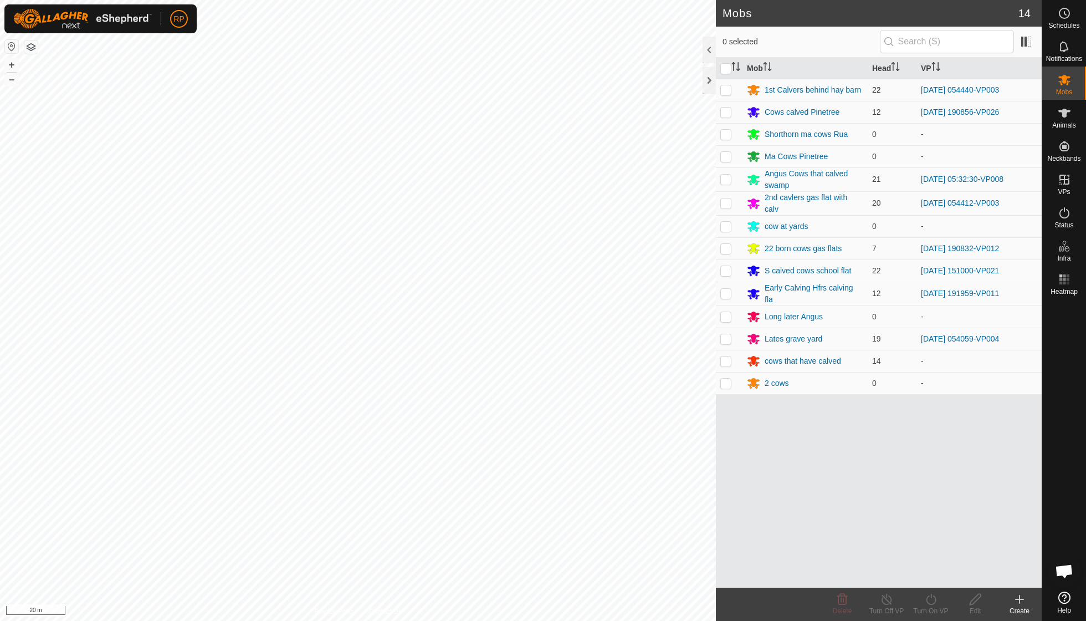
click at [723, 91] on p-checkbox at bounding box center [725, 89] width 11 height 9
click at [725, 87] on p-checkbox at bounding box center [725, 89] width 11 height 9
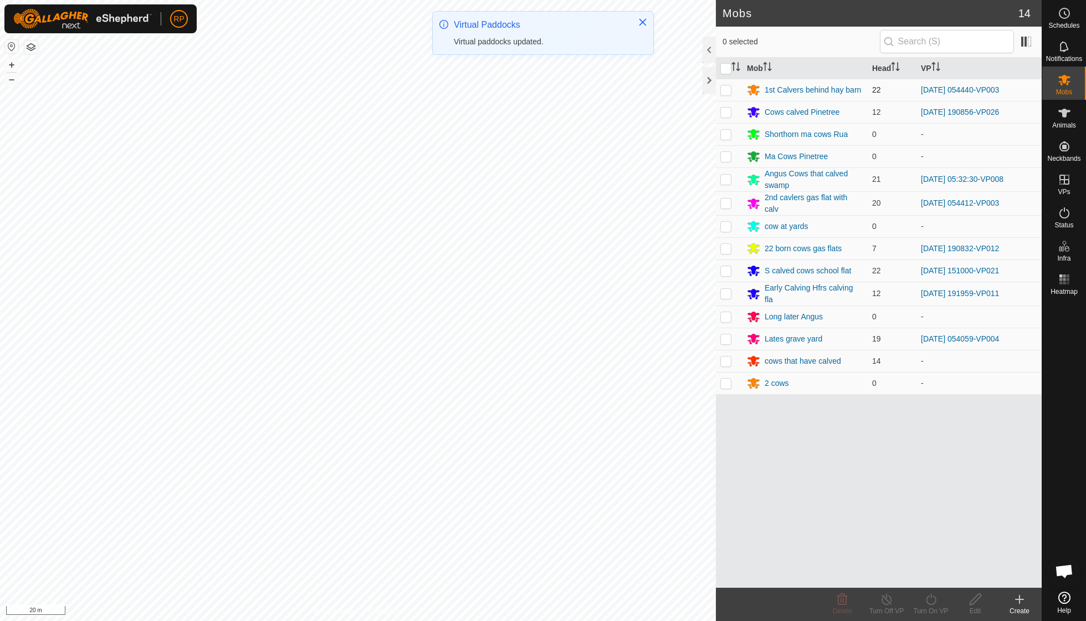
click at [721, 90] on p-checkbox at bounding box center [725, 89] width 11 height 9
checkbox input "true"
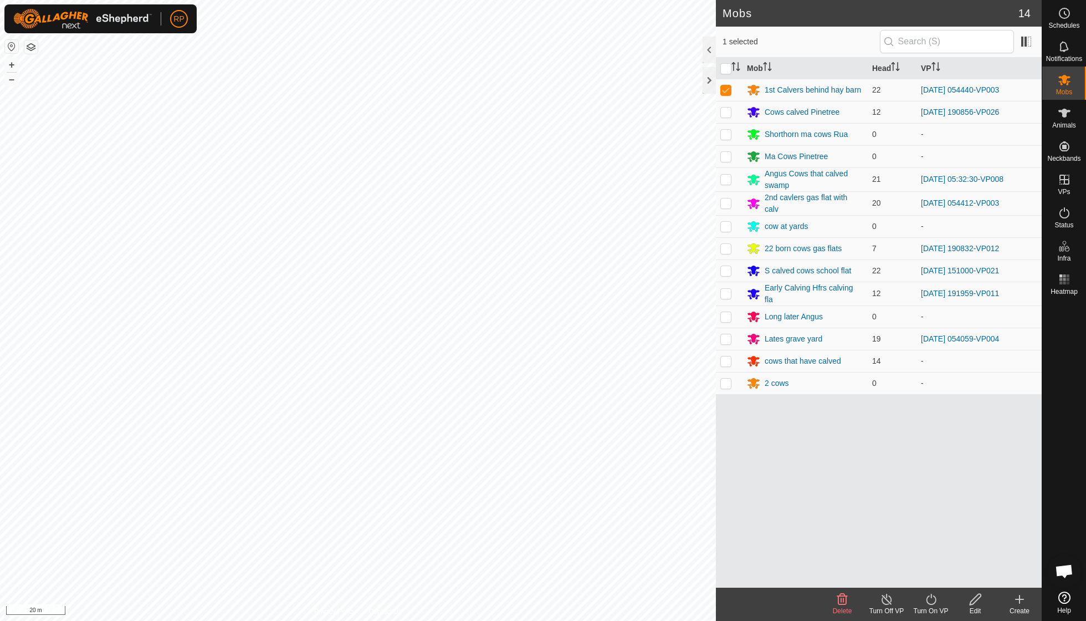
click at [929, 600] on icon at bounding box center [931, 598] width 14 height 13
click at [925, 579] on link "Now" at bounding box center [964, 574] width 110 height 22
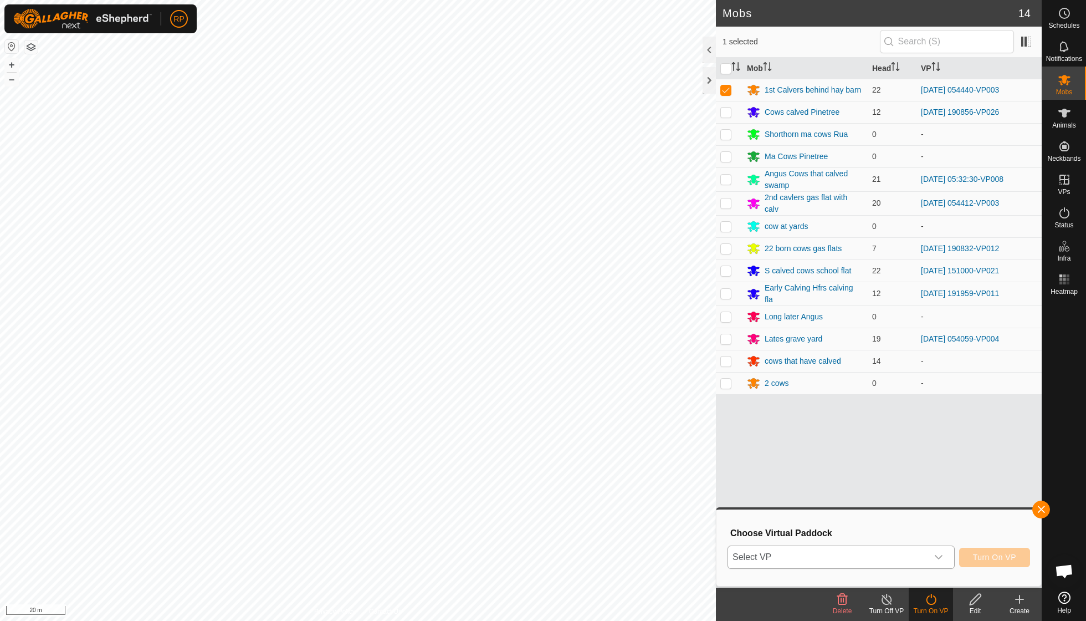
click at [938, 555] on icon "dropdown trigger" at bounding box center [938, 556] width 9 height 9
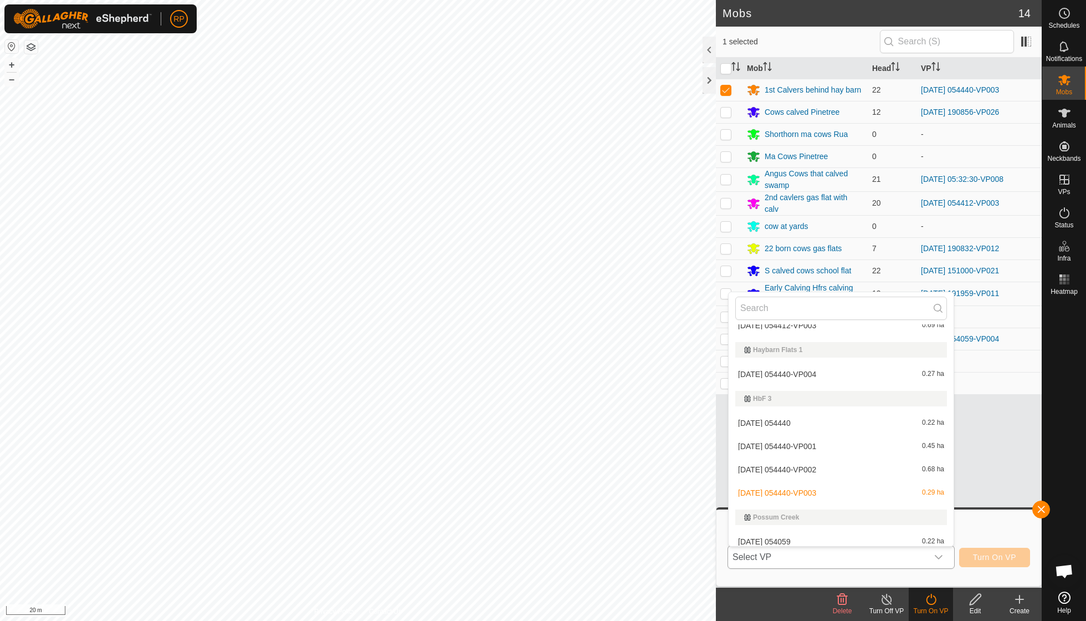
scroll to position [453, 0]
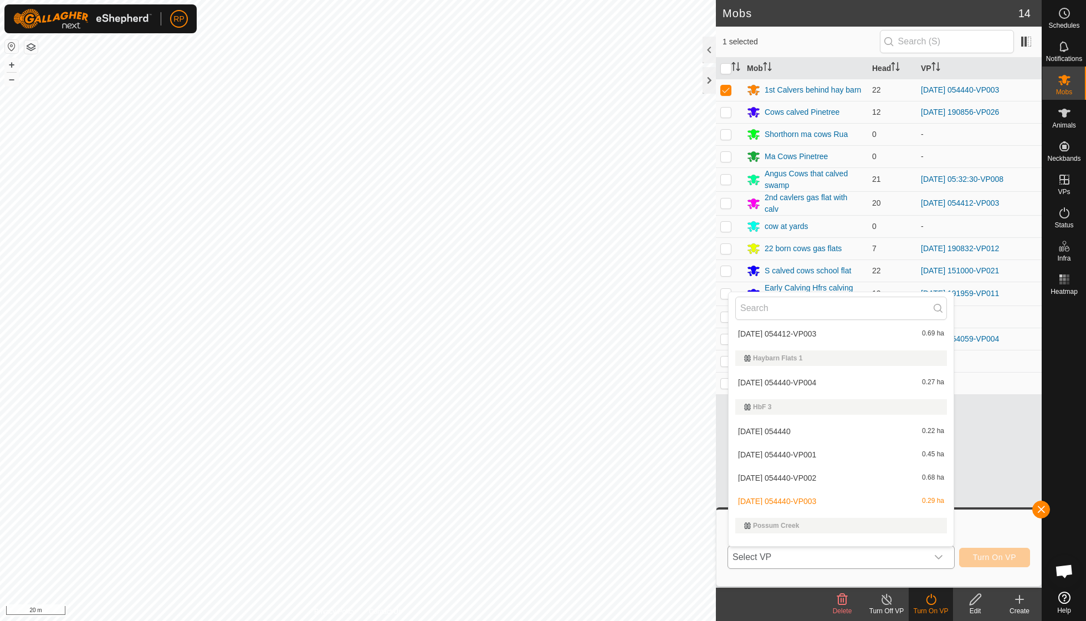
click at [821, 373] on li "2025-09-22 054440-VP004 0.27 ha" at bounding box center [841, 382] width 225 height 22
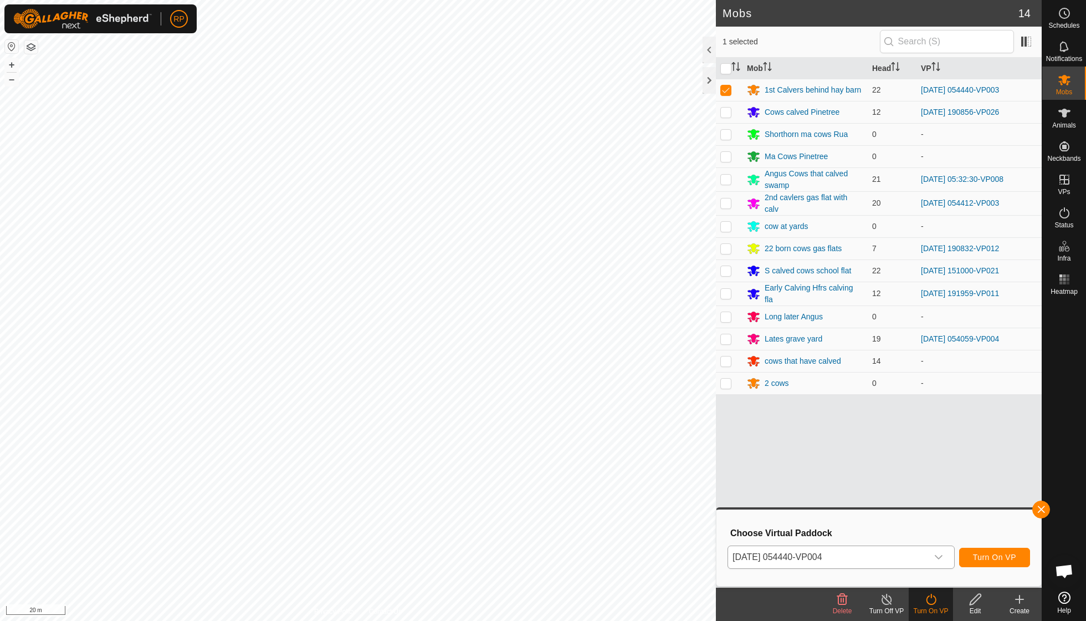
click at [978, 557] on span "Turn On VP" at bounding box center [994, 556] width 43 height 9
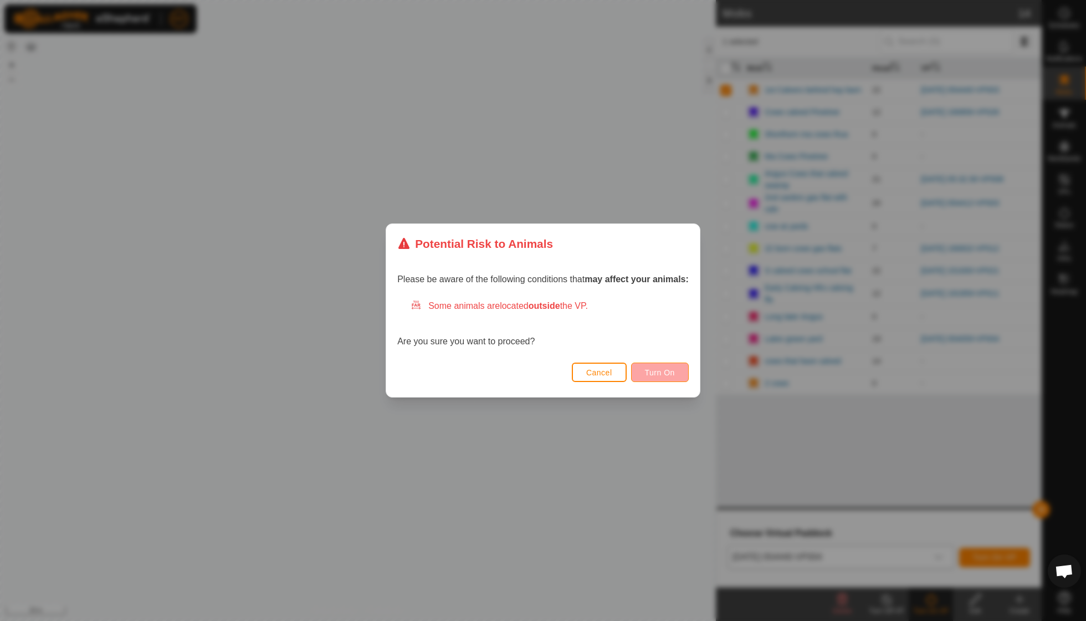
click at [668, 380] on button "Turn On" at bounding box center [660, 371] width 58 height 19
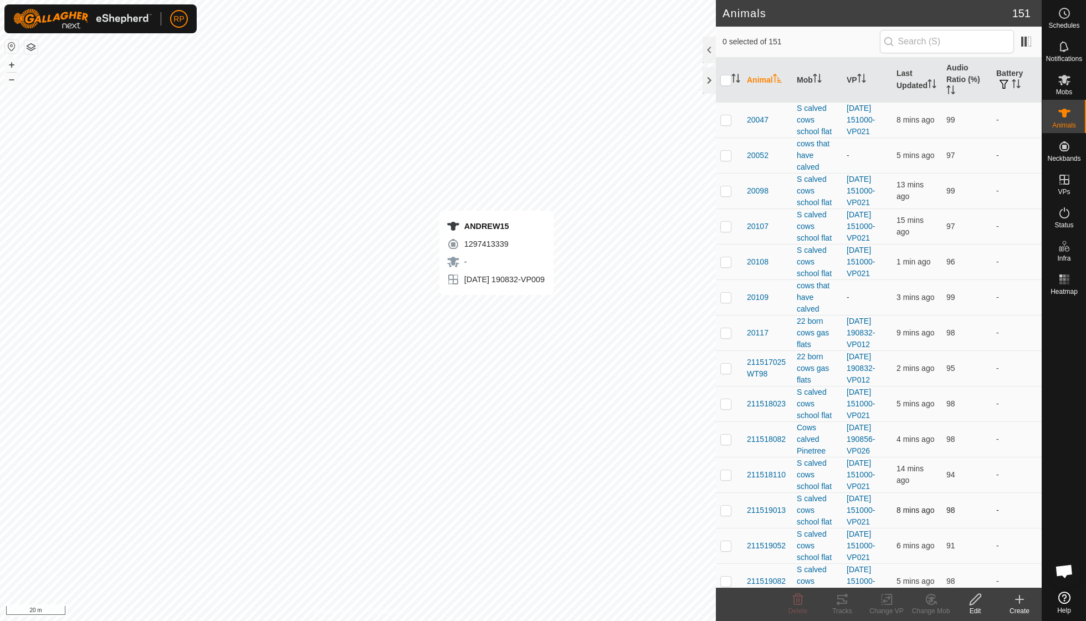
checkbox input "true"
click at [850, 602] on tracks-svg-icon at bounding box center [842, 598] width 44 height 13
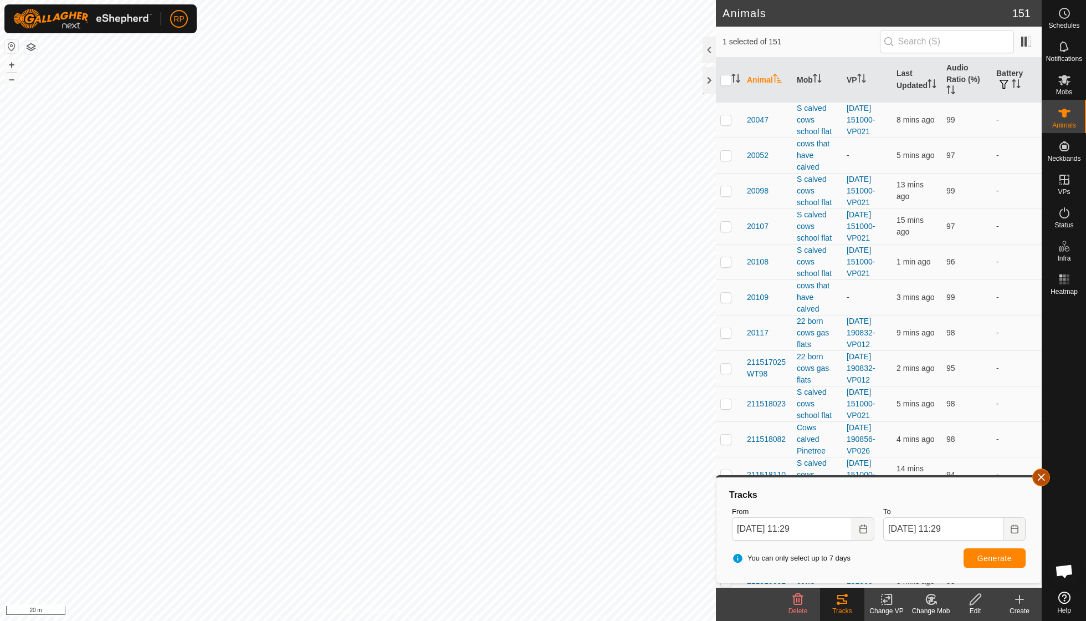
click at [1042, 475] on span "button" at bounding box center [1041, 477] width 9 height 9
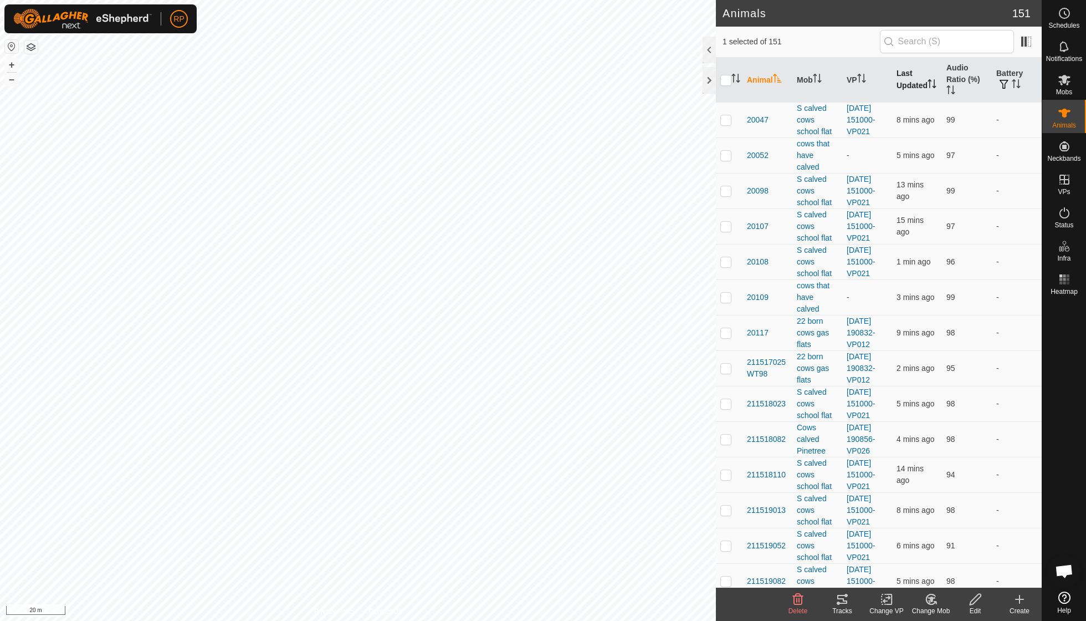
click at [908, 90] on th "Last Updated" at bounding box center [917, 80] width 50 height 45
checkbox input "true"
